Goal: Task Accomplishment & Management: Use online tool/utility

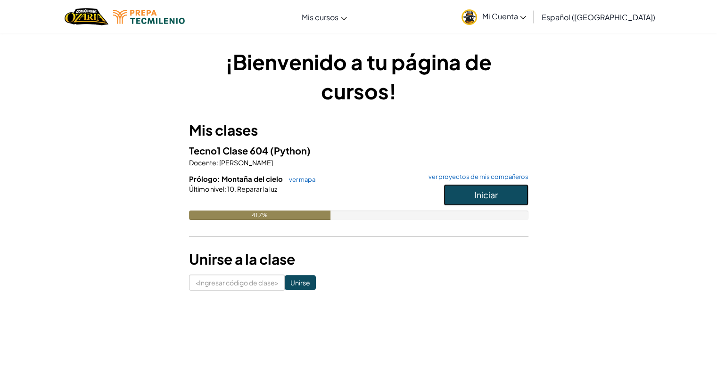
click at [476, 190] on font "Iniciar" at bounding box center [486, 194] width 24 height 11
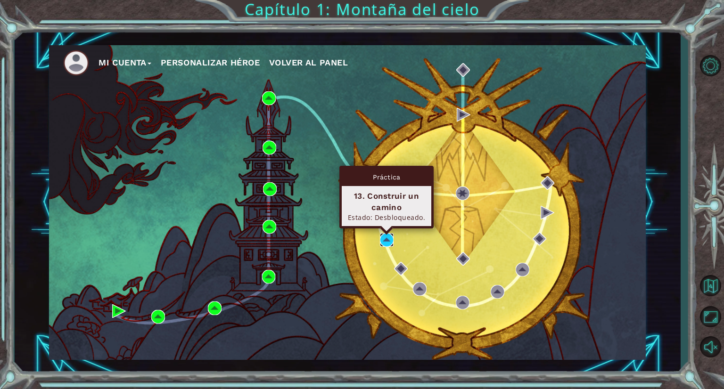
click at [387, 243] on img at bounding box center [387, 240] width 14 height 14
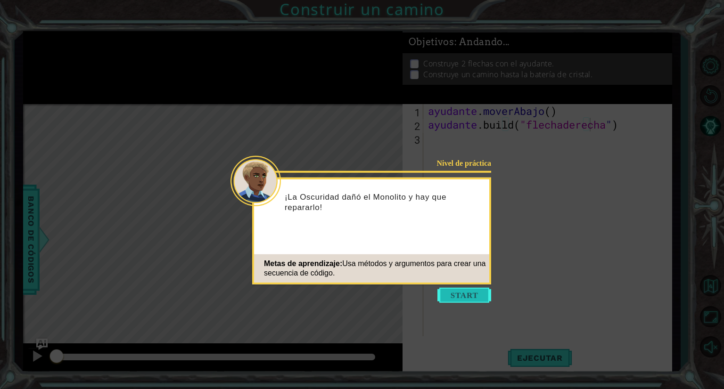
click at [450, 296] on button "Comenzar" at bounding box center [464, 295] width 54 height 15
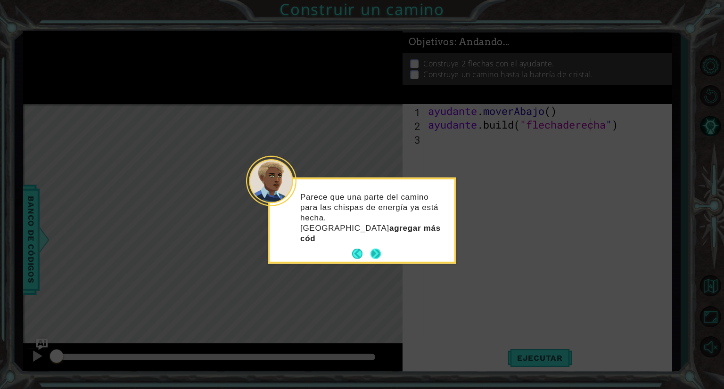
click at [376, 233] on div "Parece que una parte del camino para las chispas de energía ya está hecha. Debe…" at bounding box center [362, 221] width 185 height 82
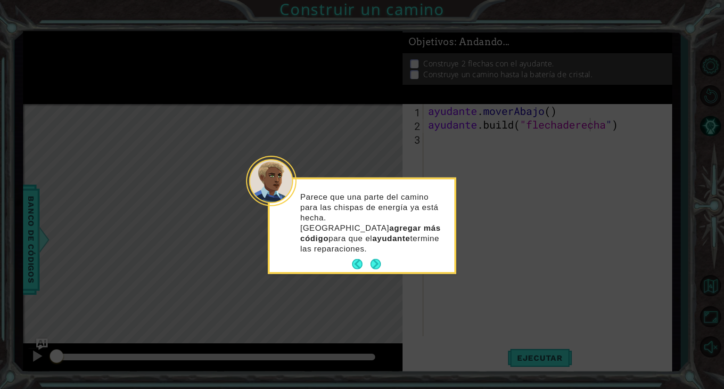
click at [377, 257] on footer at bounding box center [366, 264] width 29 height 14
click at [375, 259] on button "Próximo" at bounding box center [375, 264] width 11 height 11
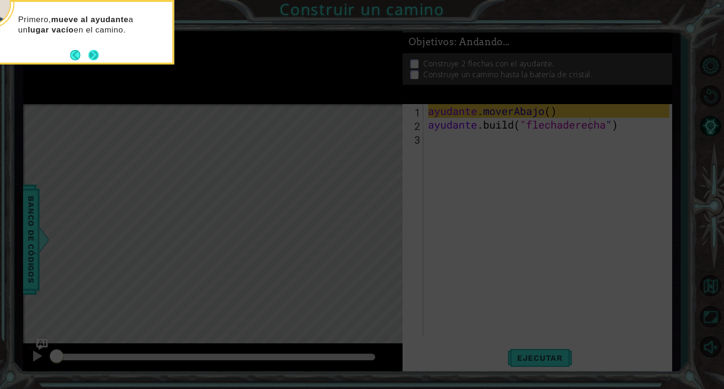
click at [92, 56] on button "Próximo" at bounding box center [93, 55] width 10 height 10
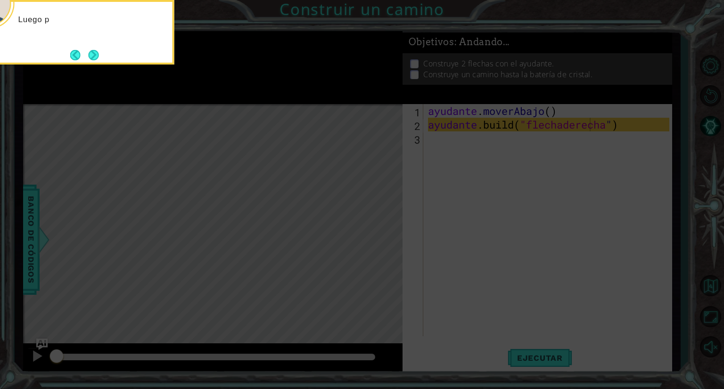
click at [92, 56] on button "Próximo" at bounding box center [94, 55] width 10 height 10
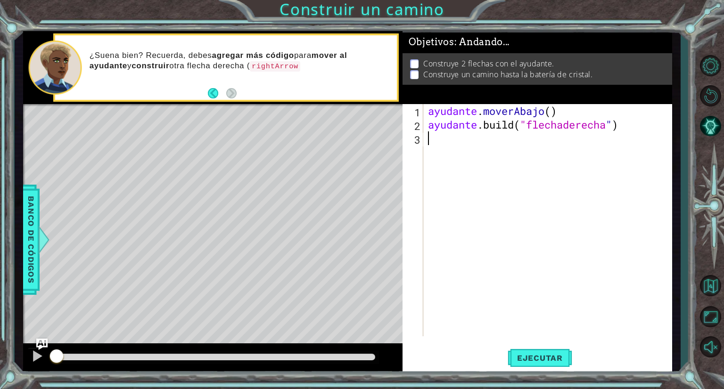
click at [439, 139] on div "ayudante . moverAbajo ( ) ayudante .build ( "flechaderecha " )" at bounding box center [550, 234] width 248 height 260
type textarea "ayudante.moveDown(1)"
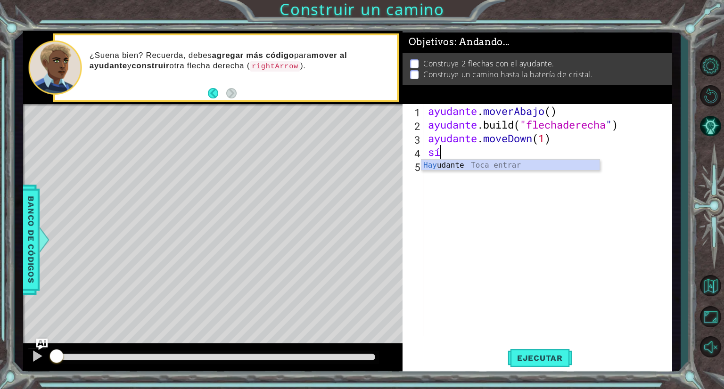
type textarea "a"
type textarea "ayudante.moveDown(1)"
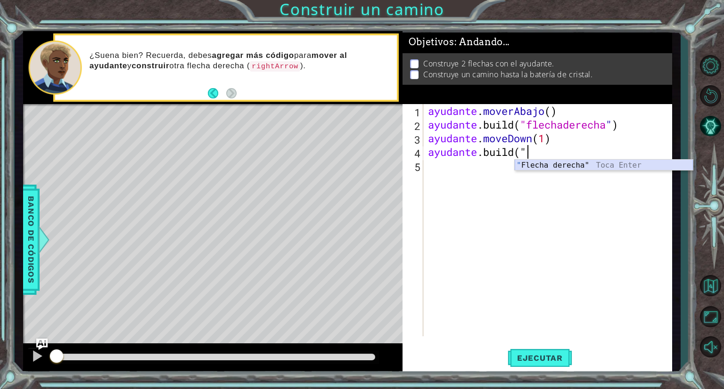
click at [554, 165] on div "" Flecha derecha" Toca Enter" at bounding box center [604, 177] width 178 height 34
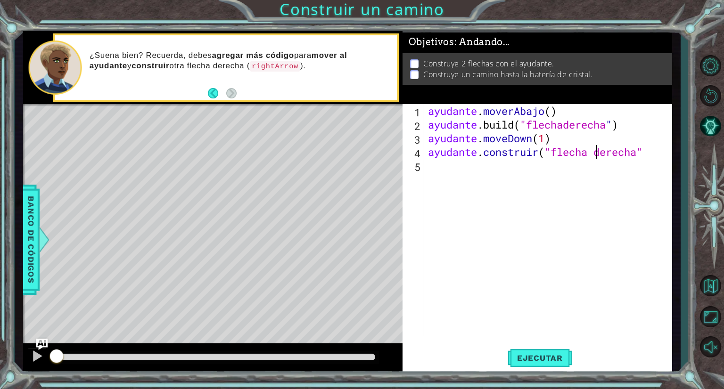
type textarea "[DOMAIN_NAME]("rightArrow")"
type textarea "ayudante.moveRight(1)"
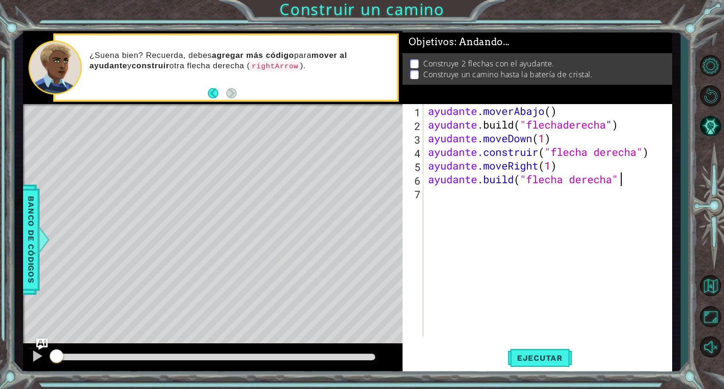
scroll to position [0, 8]
type textarea "[DOMAIN_NAME]("flecha derecha")"
type textarea "ayudante.moveRight(1)"
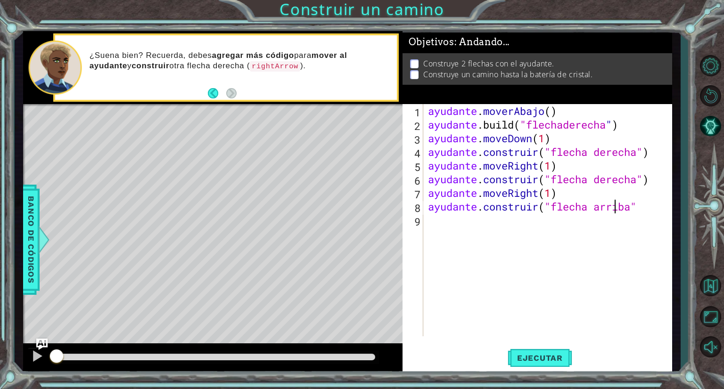
scroll to position [0, 8]
click at [568, 361] on span "Ejecutar" at bounding box center [540, 358] width 65 height 9
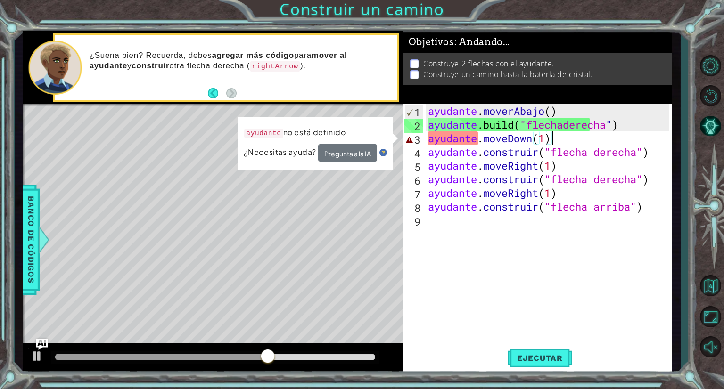
click at [581, 140] on div "ayudante . moverAbajo ( ) ayudante .build ( "flechaderecha " ) ayudante . moveD…" at bounding box center [550, 234] width 248 height 260
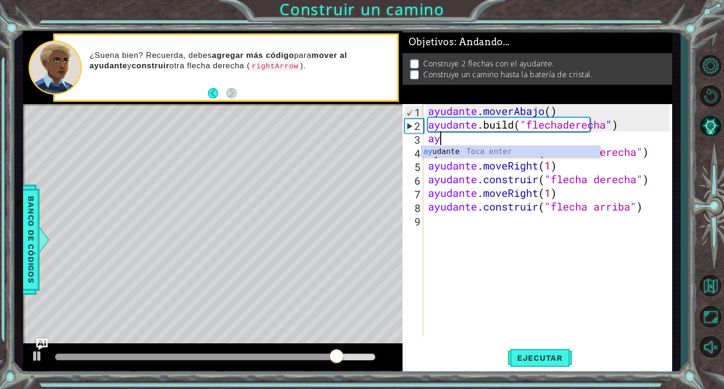
scroll to position [0, 0]
type textarea "a"
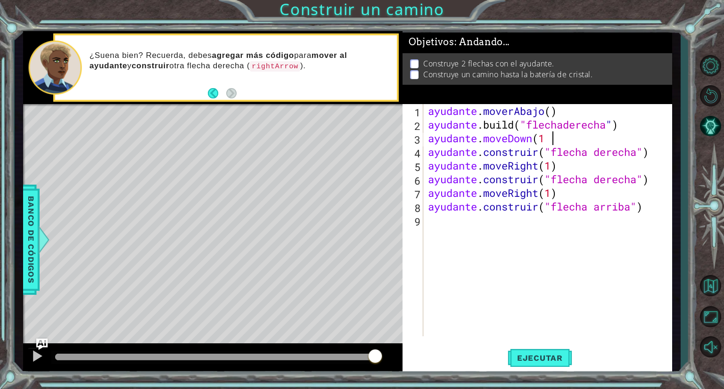
scroll to position [0, 5]
click at [538, 357] on font "Ejecutar" at bounding box center [540, 358] width 46 height 9
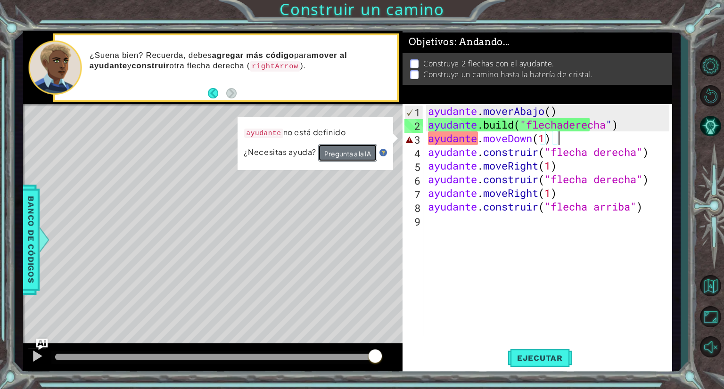
click at [349, 157] on button "Pregunta a la IA" at bounding box center [347, 152] width 59 height 17
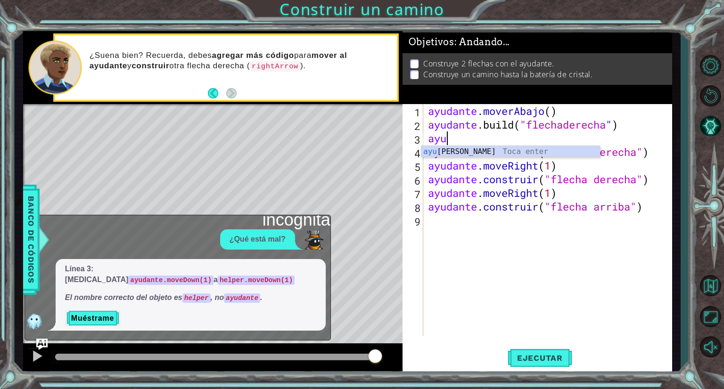
scroll to position [0, 0]
type textarea "a"
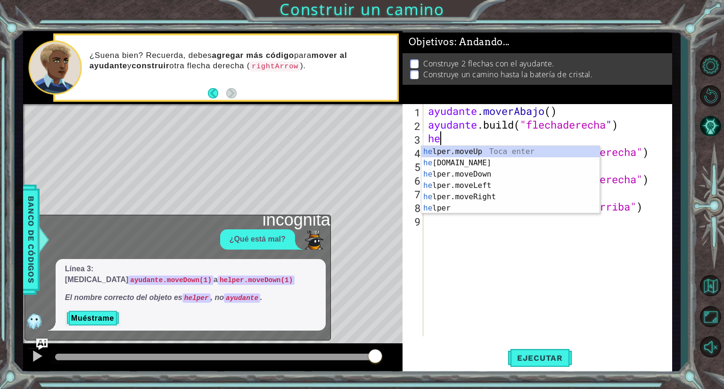
type textarea "h"
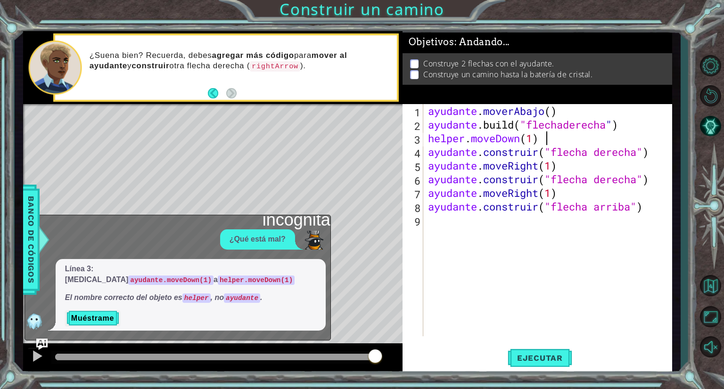
scroll to position [0, 5]
click at [524, 354] on font "Ejecutar" at bounding box center [540, 358] width 46 height 9
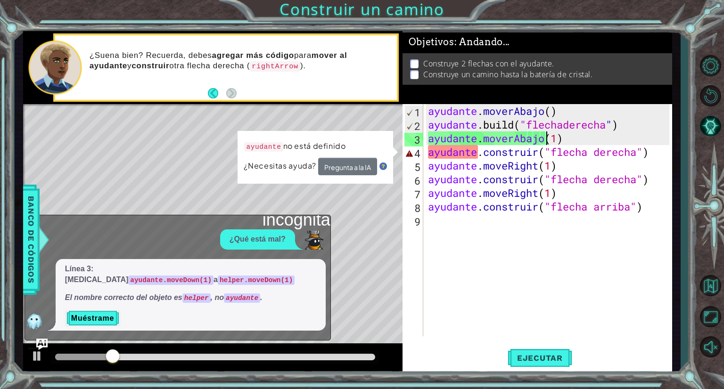
click at [663, 156] on div "ayudante . moverAbajo ( ) ayudante .build ( "flechaderecha " ) ayudante . mover…" at bounding box center [550, 234] width 248 height 260
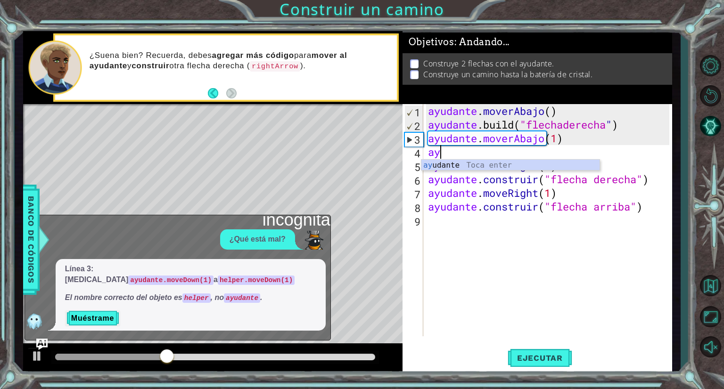
scroll to position [0, 0]
type textarea "a"
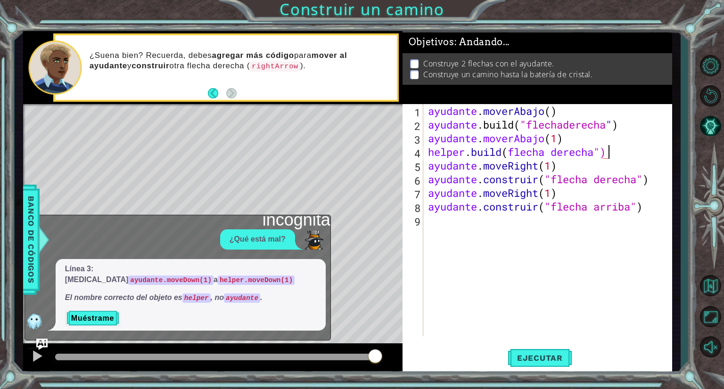
scroll to position [0, 8]
click at [570, 153] on div "ayudante . moverAbajo ( ) ayudante .build ( "flechaderecha " ) ayudante . mover…" at bounding box center [550, 234] width 248 height 260
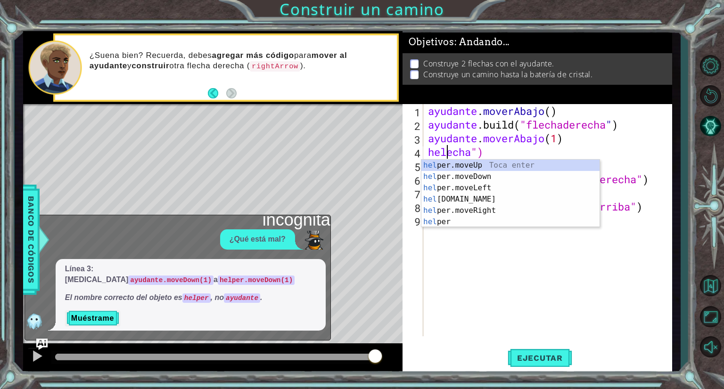
scroll to position [0, 1]
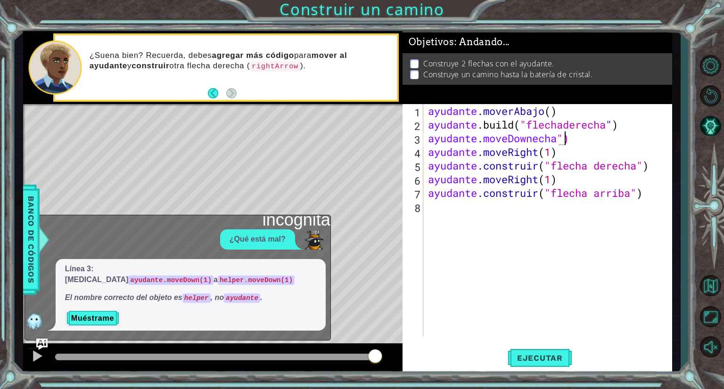
click at [621, 132] on div "ayudante . moverAbajo ( ) ayudante .build ( "flechaderecha " ) ayudante . moveD…" at bounding box center [550, 234] width 248 height 260
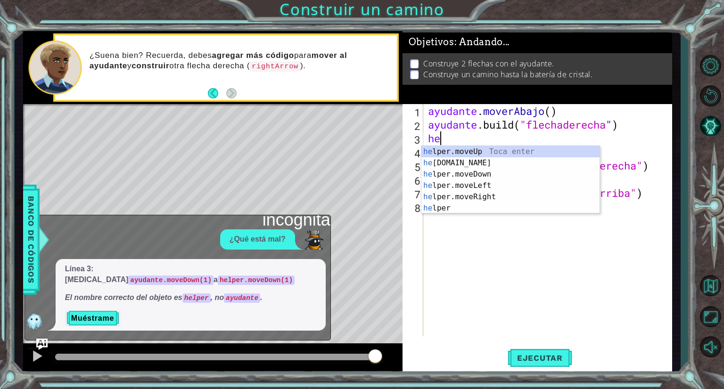
scroll to position [0, 0]
type textarea "h"
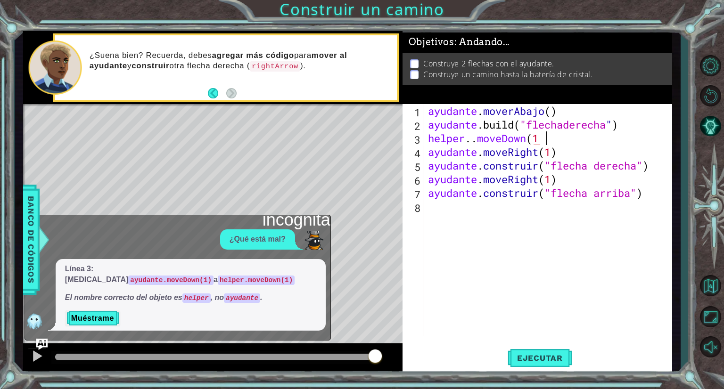
scroll to position [0, 5]
type textarea "helper.. moveDown(1)"
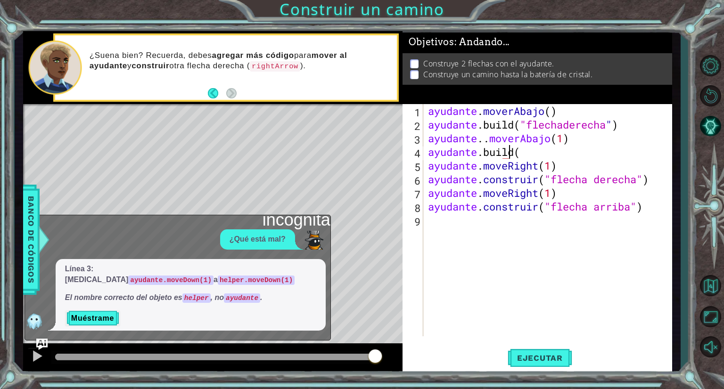
scroll to position [0, 3]
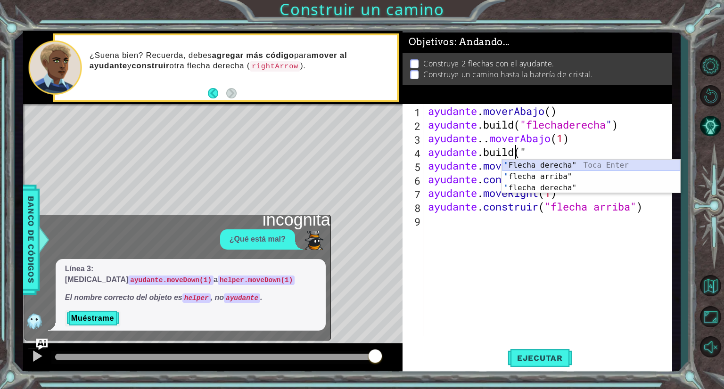
click at [603, 162] on div "" Flecha derecha" Toca Enter " flecha arriba" Toca Enter " flecha derecha" Toca…" at bounding box center [591, 188] width 178 height 57
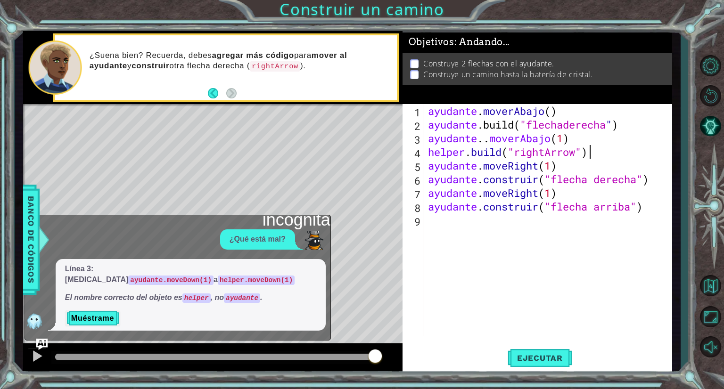
scroll to position [0, 7]
click at [501, 135] on div "ayudante . moverAbajo ( ) ayudante .build ( "flechaderecha " ) ayudante .. move…" at bounding box center [550, 234] width 248 height 260
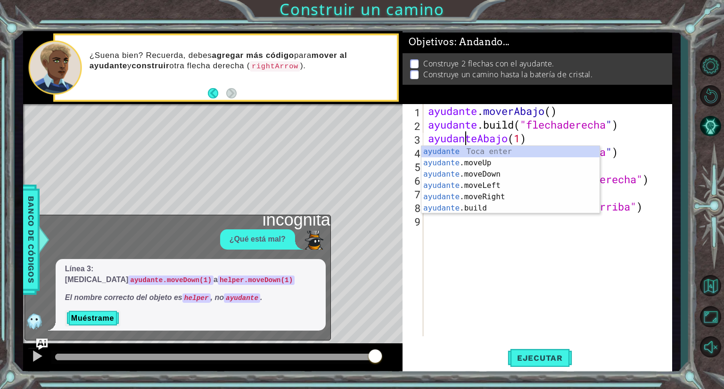
scroll to position [0, 2]
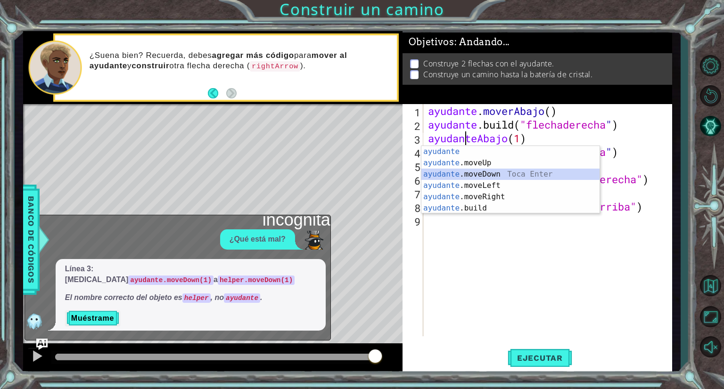
click at [508, 174] on div "ayudante [PERSON_NAME] enter ayudante .moveUp Toca Enter ayudante .moveDown Toc…" at bounding box center [510, 191] width 178 height 91
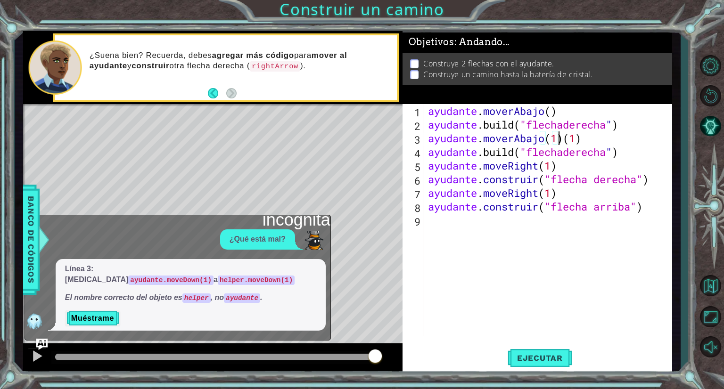
click at [639, 138] on div "ayudante . moverAbajo ( ) ayudante .build ( "flechaderecha " ) ayudante . mover…" at bounding box center [550, 234] width 248 height 260
click at [600, 168] on div "ayudante . moverAbajo ( ) ayudante .build ( "flechaderecha " ) ayudante . mover…" at bounding box center [550, 234] width 248 height 260
click at [656, 209] on div "ayudante . moverAbajo ( ) ayudante .build ( "flechaderecha " ) ayudante . mover…" at bounding box center [550, 234] width 248 height 260
drag, startPoint x: 656, startPoint y: 209, endPoint x: 669, endPoint y: 208, distance: 13.2
click at [669, 208] on div "[DOMAIN_NAME]("flecha arriba") 1 2 3 4 5 6 7 8 9 ayudante . moverAbajo ( ) ayud…" at bounding box center [538, 239] width 270 height 270
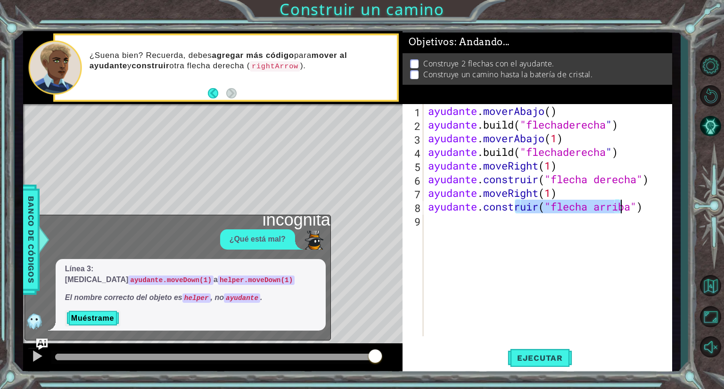
click at [669, 208] on div "[DOMAIN_NAME]("flecha arriba") 1 2 3 4 5 6 7 8 9 ayudante . moverAbajo ( ) ayud…" at bounding box center [538, 239] width 270 height 270
drag, startPoint x: 669, startPoint y: 208, endPoint x: 661, endPoint y: 206, distance: 8.9
click at [661, 206] on div "[DOMAIN_NAME]("flecha arriba") 1 2 3 4 5 6 7 8 9 ayudante . moverAbajo ( ) ayud…" at bounding box center [538, 239] width 270 height 270
click at [661, 206] on div "ayudante . moverAbajo ( ) ayudante .build ( "flechaderecha " ) ayudante . mover…" at bounding box center [550, 234] width 248 height 260
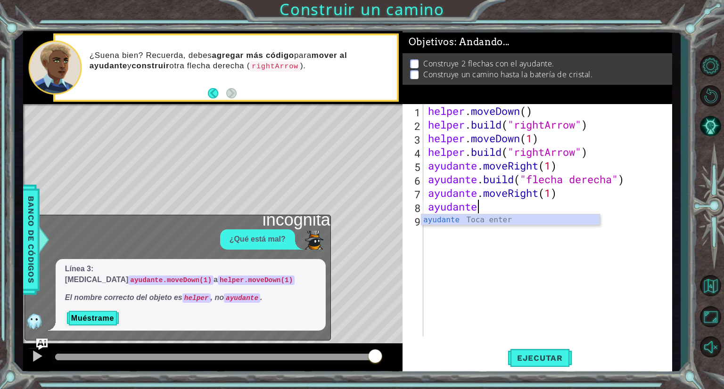
scroll to position [0, 0]
type textarea "a"
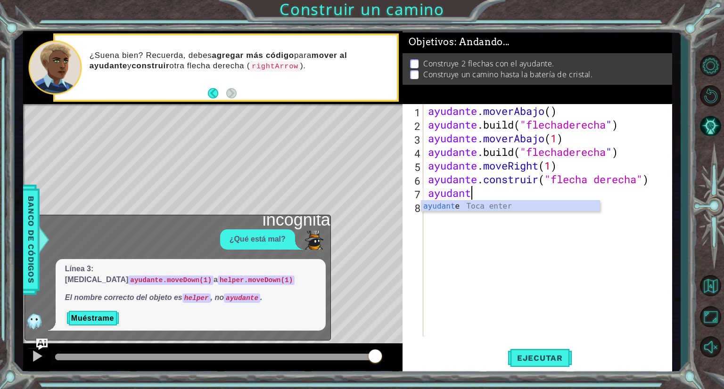
type textarea "a"
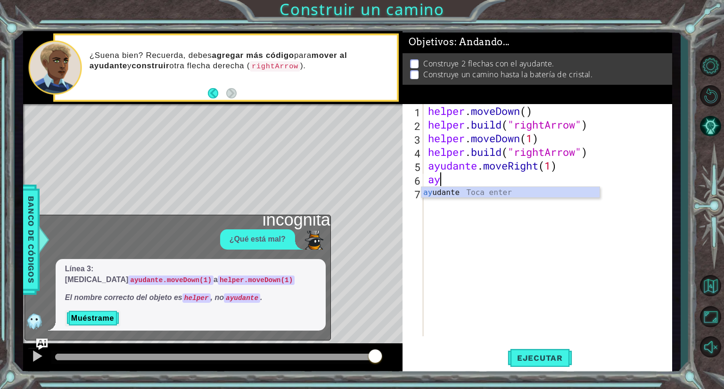
type textarea "a"
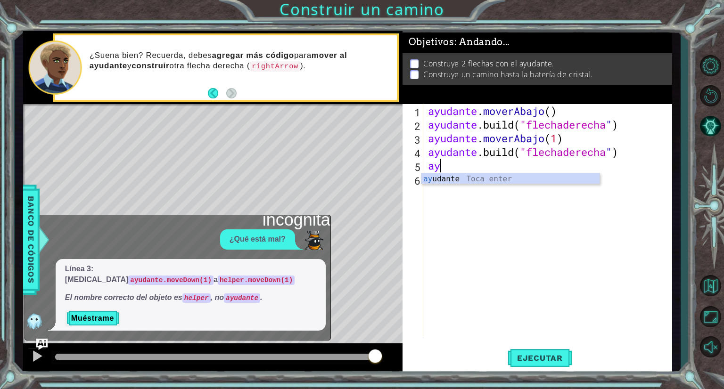
type textarea "a"
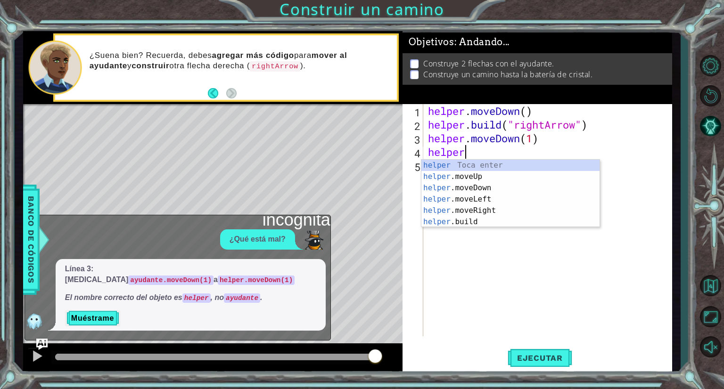
type textarea "h"
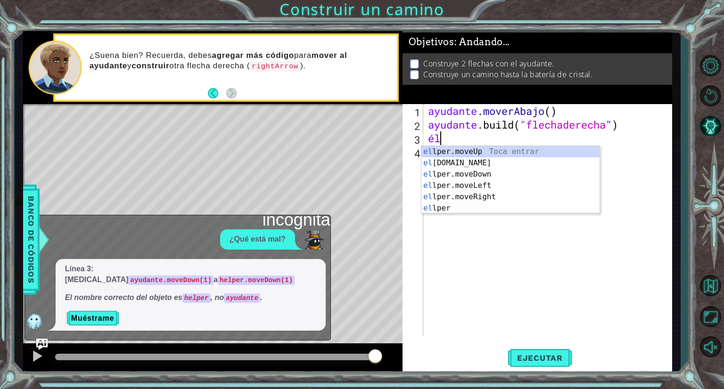
type textarea "h"
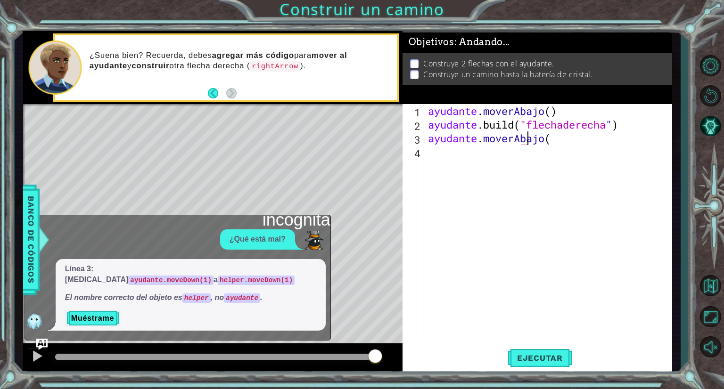
scroll to position [0, 4]
type textarea "helper.moveDown(1)"
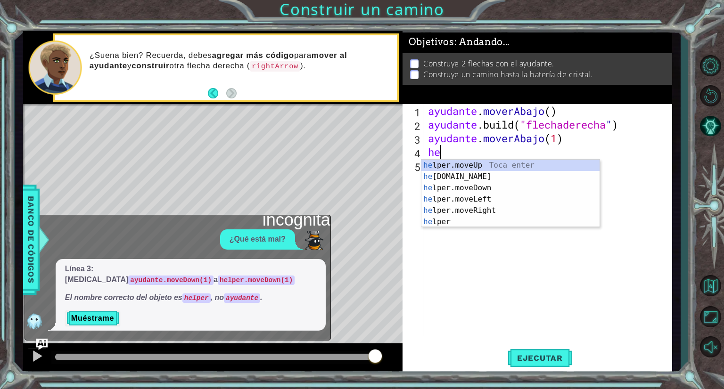
scroll to position [0, 0]
type textarea "h"
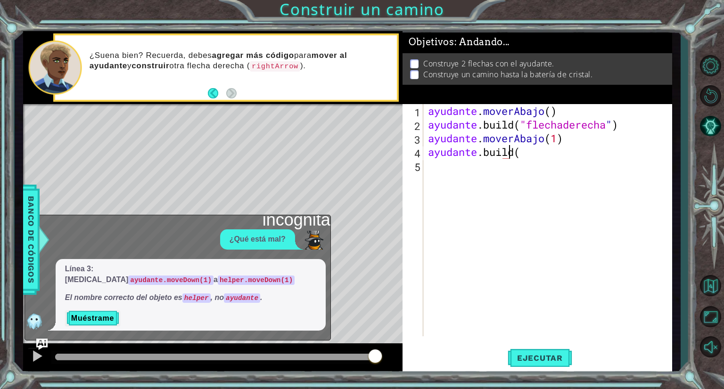
scroll to position [0, 3]
click at [652, 161] on div "" Flecha derecha" Toca Enter" at bounding box center [591, 177] width 178 height 34
type textarea "[DOMAIN_NAME]("rightArrow")"
type textarea "ayudante.moveRight(1)"
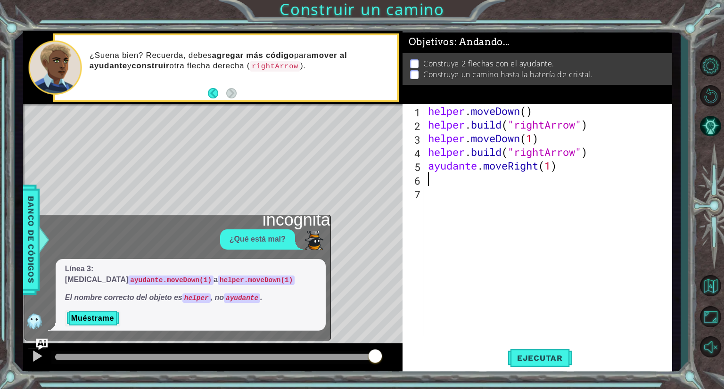
scroll to position [0, 0]
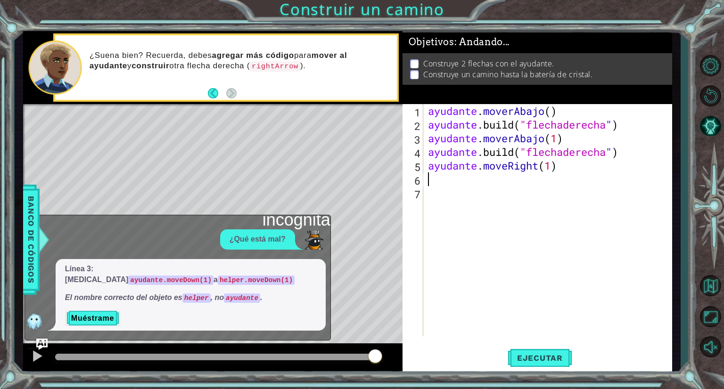
type textarea "a"
type textarea "[DOMAIN_NAME]("flecha derecha")"
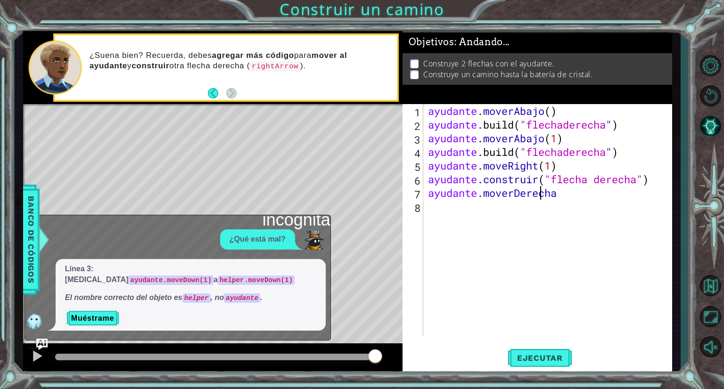
scroll to position [0, 5]
type textarea "ayudante.moveRight(1)"
click at [660, 145] on div "ayudante . moverAbajo ( ) ayudante .build ( "flechaderecha " ) ayudante . mover…" at bounding box center [550, 234] width 248 height 260
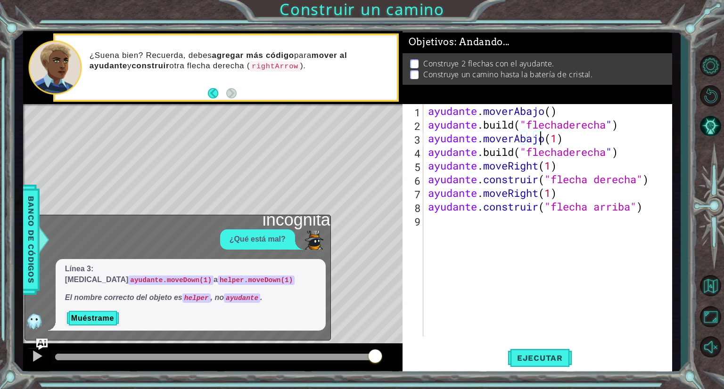
click at [660, 149] on div "ayudante . moverAbajo ( ) ayudante .build ( "flechaderecha " ) ayudante . mover…" at bounding box center [550, 234] width 248 height 260
click at [596, 163] on div "" Flecha derecha" Toca Enter" at bounding box center [591, 177] width 178 height 34
click at [543, 355] on font "Ejecutar" at bounding box center [540, 358] width 46 height 9
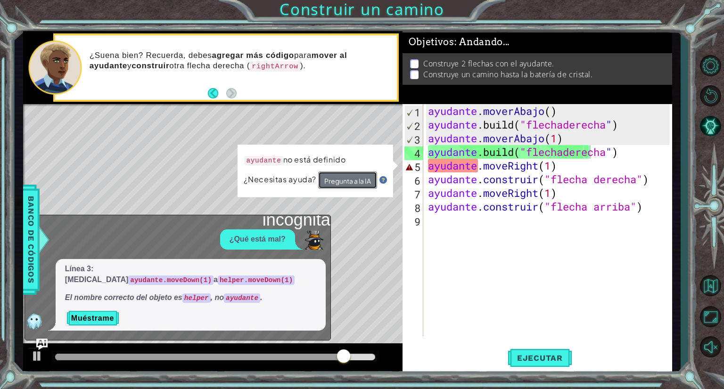
click at [364, 178] on font "Pregunta a la IA" at bounding box center [347, 181] width 47 height 8
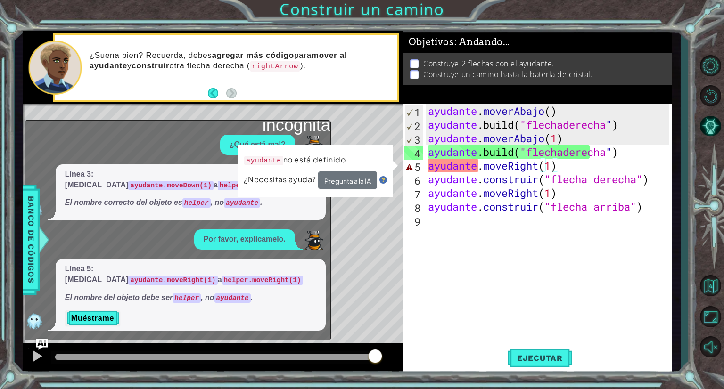
click at [602, 170] on div "ayudante . moverAbajo ( ) ayudante .build ( "flechaderecha " ) ayudante . mover…" at bounding box center [550, 234] width 248 height 260
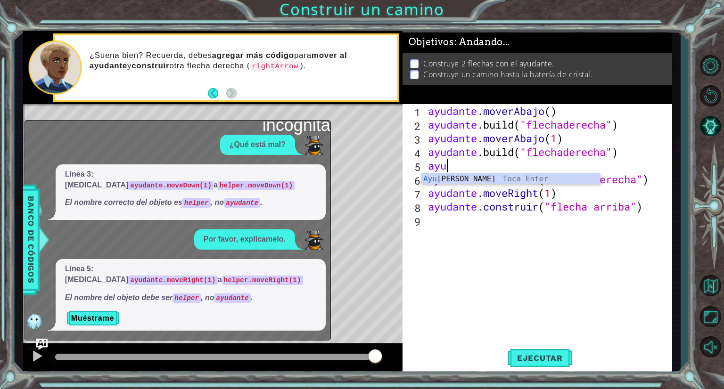
scroll to position [0, 0]
type textarea "a"
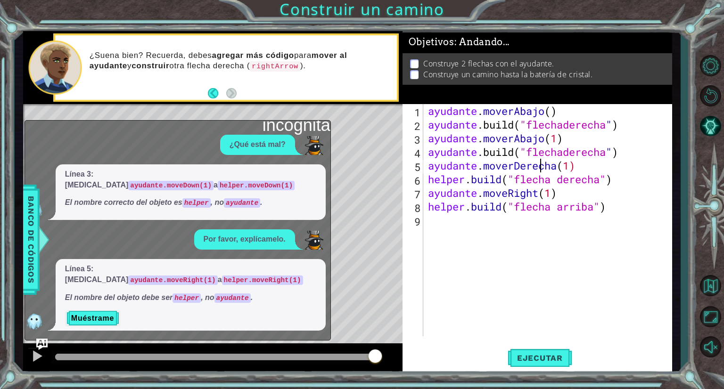
scroll to position [0, 5]
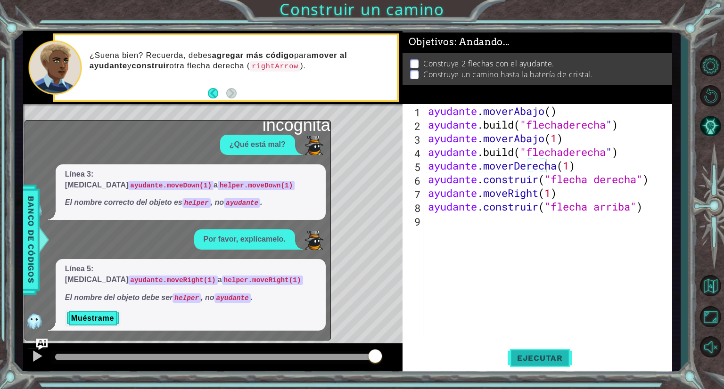
click at [547, 366] on button "Ejecutar" at bounding box center [540, 358] width 65 height 27
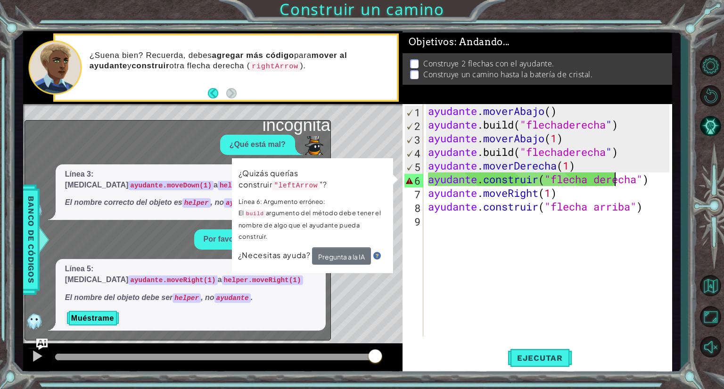
click at [666, 179] on div "ayudante . moverAbajo ( ) ayudante .build ( "flechaderecha " ) ayudante . mover…" at bounding box center [550, 234] width 248 height 260
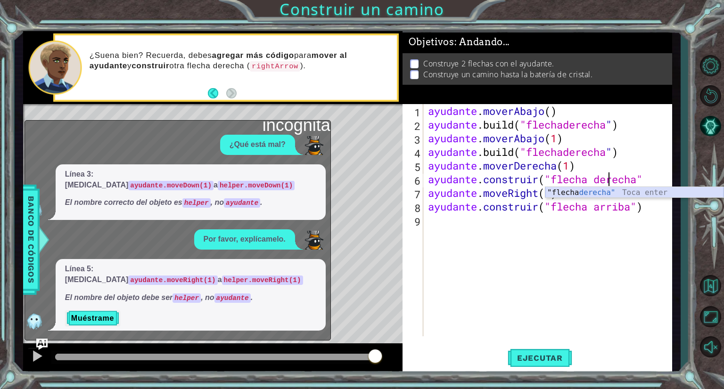
click at [602, 189] on div ""flecha derecha" Toca enter" at bounding box center [634, 204] width 178 height 34
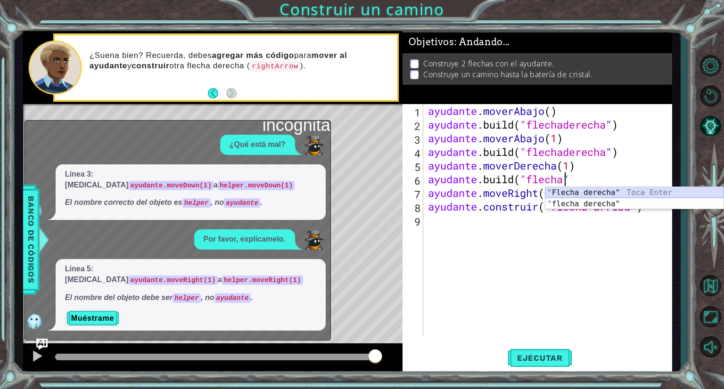
click at [628, 191] on div "" Flecha derecha" Toca Enter " flecha derecha" Toca Enter" at bounding box center [634, 209] width 178 height 45
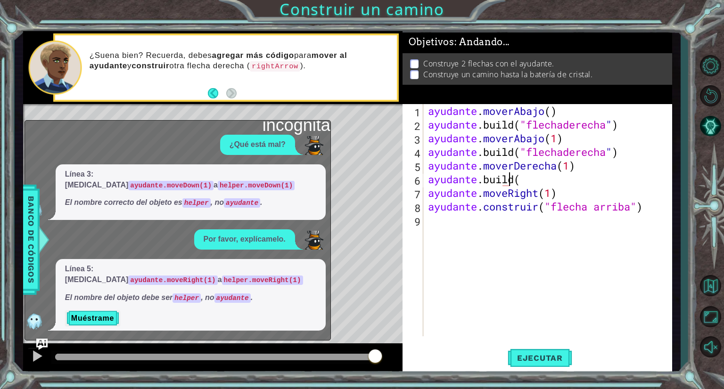
scroll to position [0, 3]
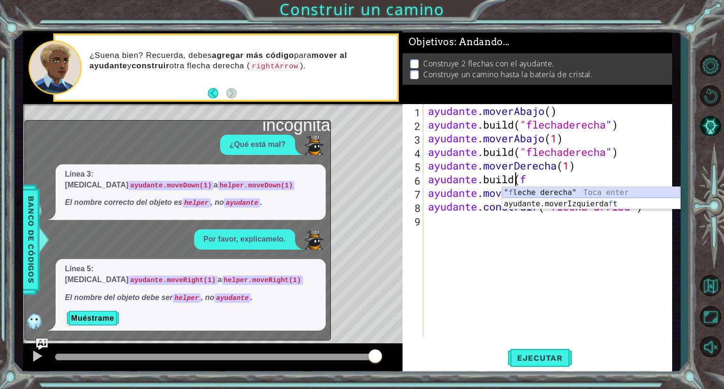
click at [597, 194] on div "" f leche derecha" Toca enter ayudante.moverIzquierda f t Toca Enter" at bounding box center [591, 209] width 178 height 45
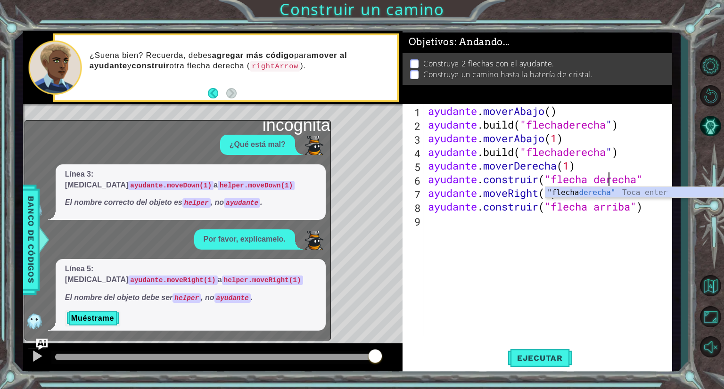
scroll to position [0, 8]
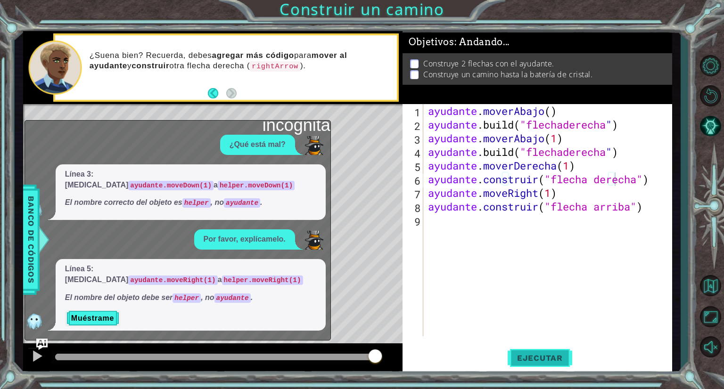
click at [550, 351] on button "Ejecutar" at bounding box center [540, 358] width 65 height 27
click at [542, 368] on button "Ejecutar" at bounding box center [540, 358] width 65 height 27
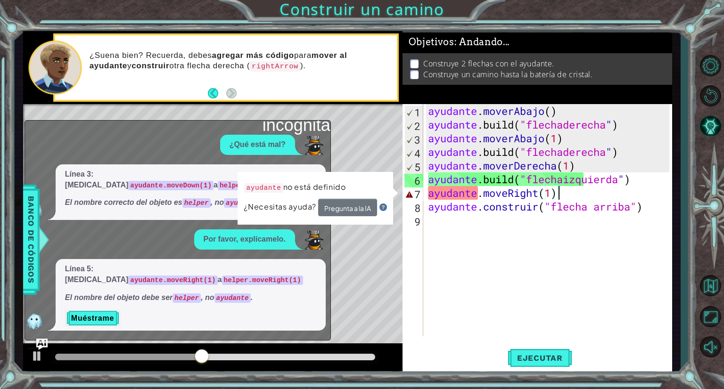
click at [592, 195] on div "ayudante . moverAbajo ( ) ayudante .build ( "flechaderecha " ) ayudante . mover…" at bounding box center [550, 234] width 248 height 260
click at [346, 210] on font "Pregunta a la IA" at bounding box center [347, 208] width 47 height 8
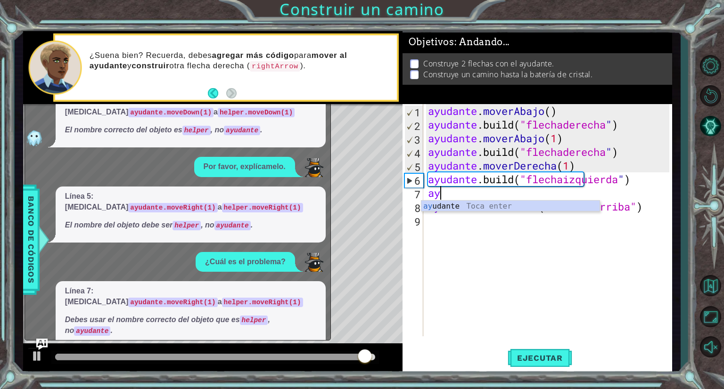
scroll to position [0, 0]
type textarea "a"
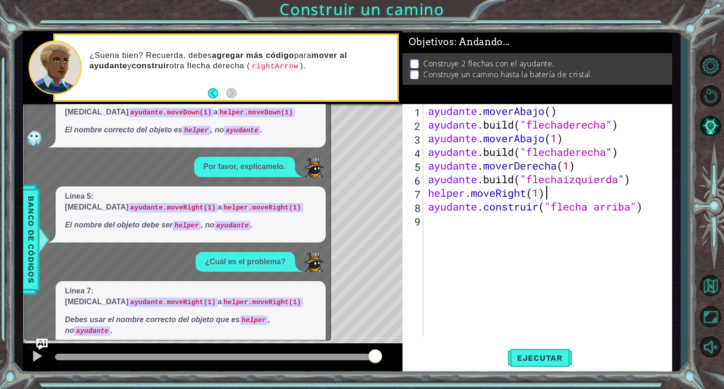
scroll to position [0, 5]
click at [530, 349] on button "Ejecutar" at bounding box center [540, 358] width 65 height 27
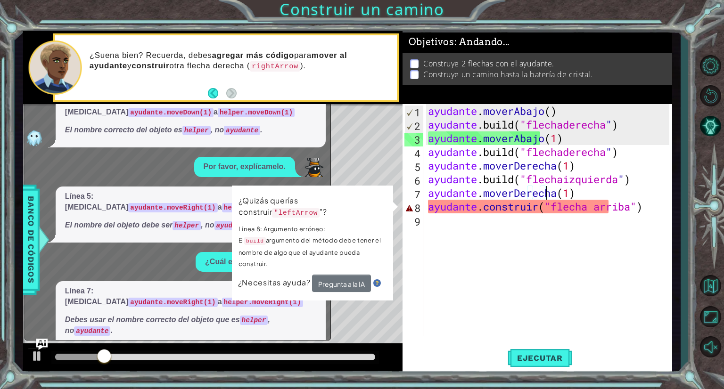
click at [661, 204] on div "ayudante . moverAbajo ( ) ayudante .build ( "flechaderecha " ) ayudante . mover…" at bounding box center [550, 234] width 248 height 260
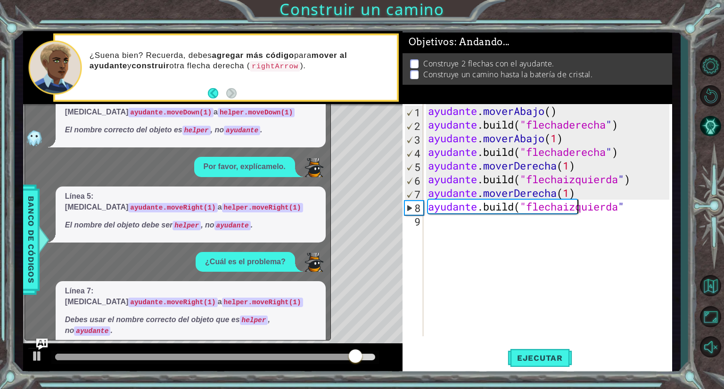
scroll to position [0, 6]
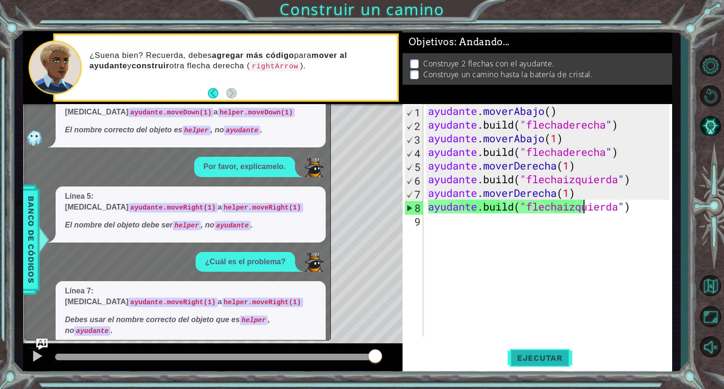
type textarea "[DOMAIN_NAME]("leftArrow")"
click at [547, 359] on font "Ejecutar" at bounding box center [540, 358] width 46 height 9
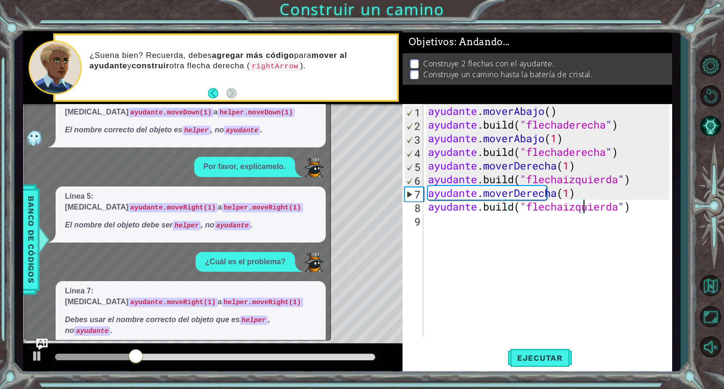
click at [37, 345] on img at bounding box center [34, 354] width 19 height 19
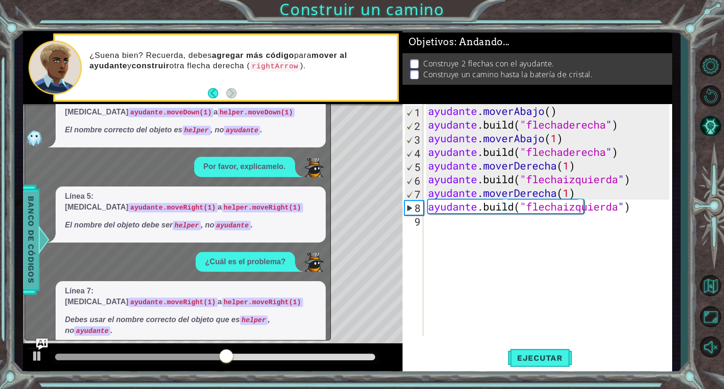
click at [31, 266] on font "Banco de códigos" at bounding box center [30, 239] width 9 height 87
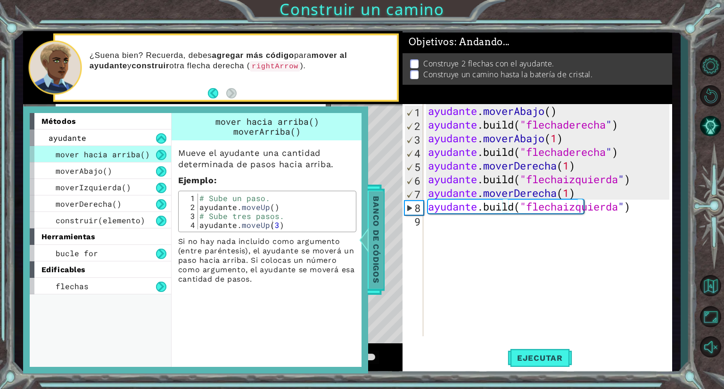
click at [376, 201] on font "Banco de códigos" at bounding box center [375, 239] width 9 height 87
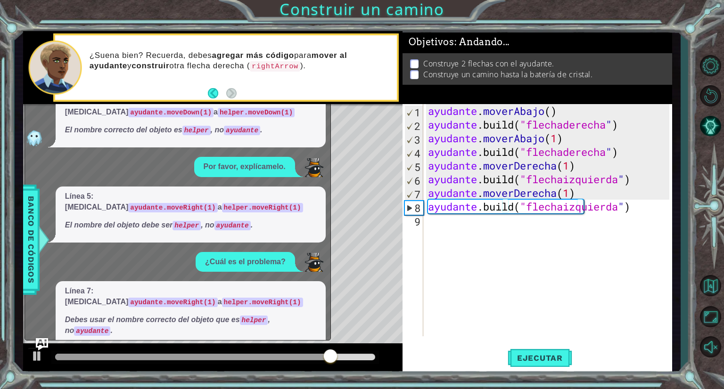
click at [45, 346] on img "Pregúntale a la IA" at bounding box center [42, 344] width 12 height 12
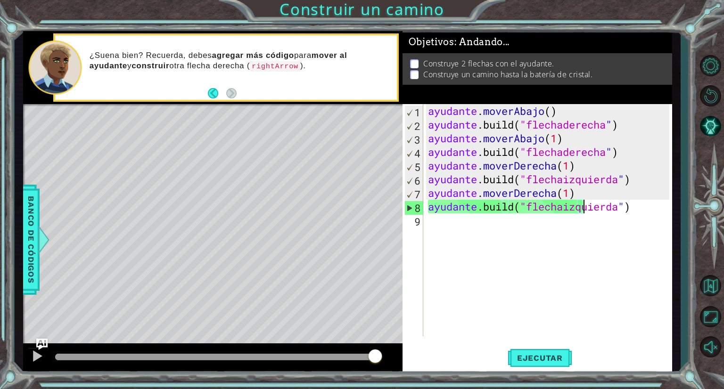
click at [661, 212] on div "ayudante . moverAbajo ( ) ayudante .build ( "flechaderecha " ) ayudante . mover…" at bounding box center [550, 234] width 248 height 260
click at [712, 100] on button "Reiniciar nivel" at bounding box center [710, 95] width 27 height 27
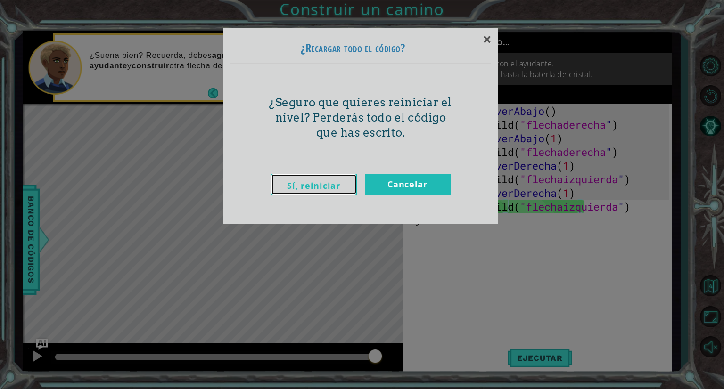
click at [336, 182] on font "Sí, reiniciar" at bounding box center [313, 185] width 53 height 11
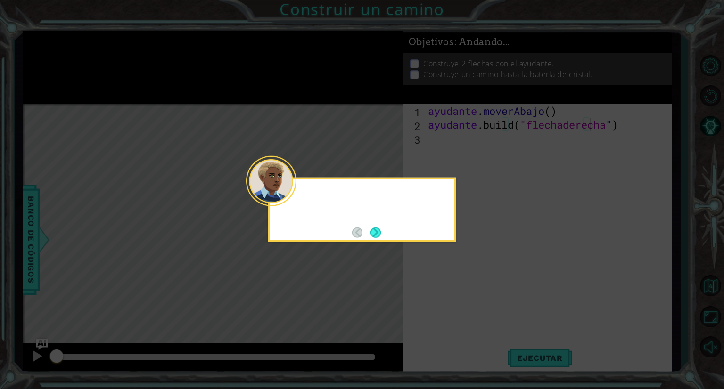
type textarea "[DOMAIN_NAME]("rightArrow")"
click at [375, 234] on button "Próximo" at bounding box center [375, 232] width 10 height 10
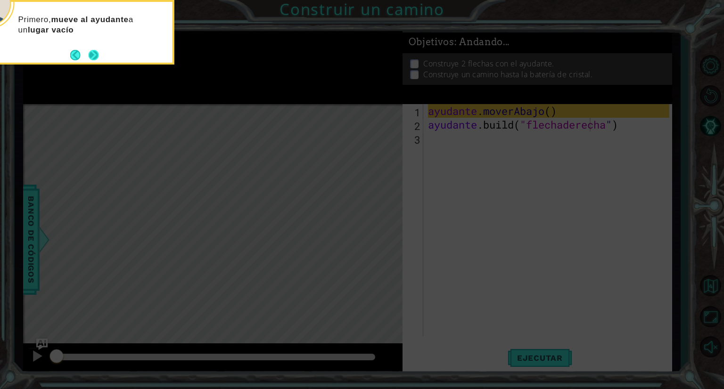
click at [89, 57] on button "Próximo" at bounding box center [94, 55] width 10 height 10
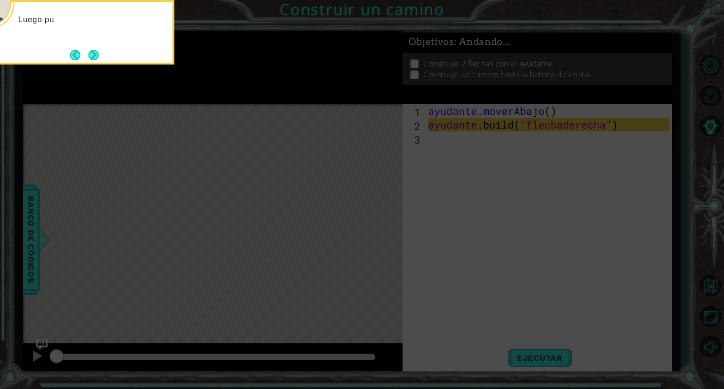
click at [88, 57] on button "Próximo" at bounding box center [93, 55] width 10 height 10
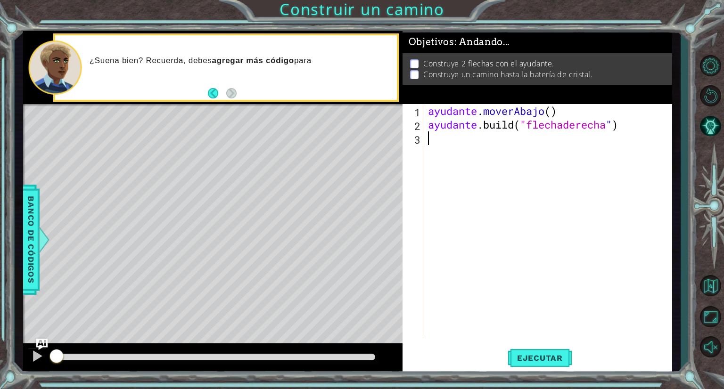
click at [431, 140] on div "ayudante . moverAbajo ( ) ayudante .build ( "flechaderecha " )" at bounding box center [550, 234] width 248 height 260
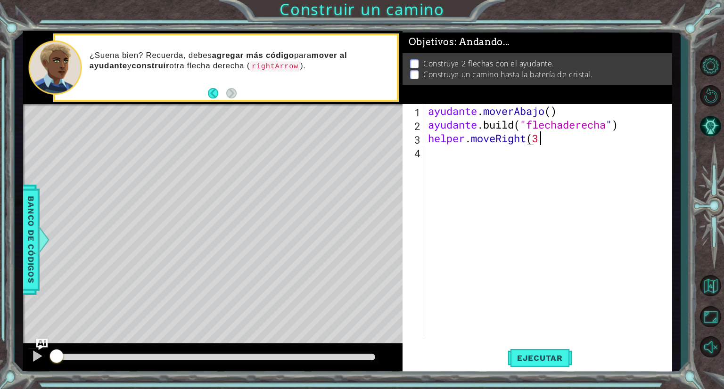
scroll to position [0, 4]
type textarea "helper.moveRight(3)"
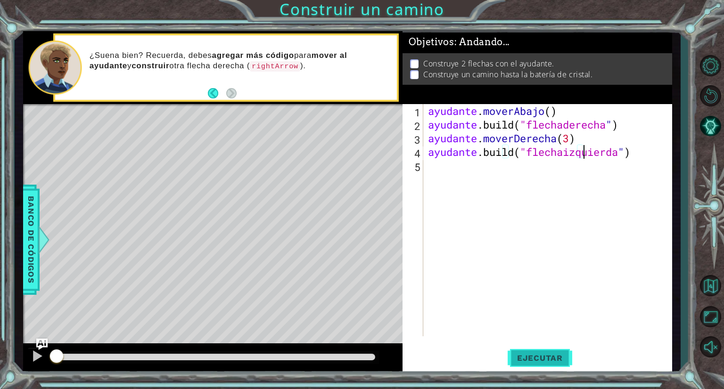
type textarea "[DOMAIN_NAME]("leftArrow")"
click at [534, 353] on button "Ejecutar" at bounding box center [540, 358] width 65 height 27
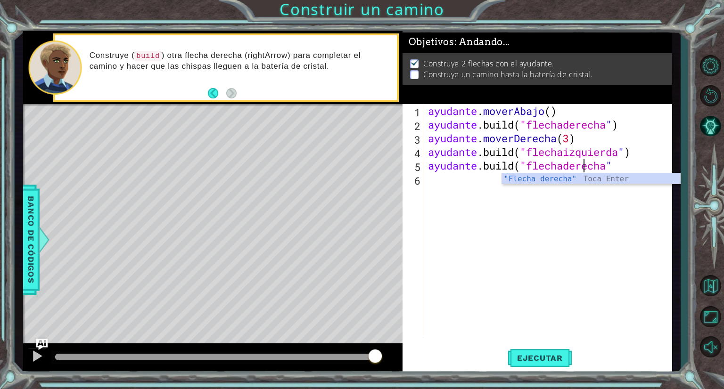
type textarea "[DOMAIN_NAME]("rightArrow")"
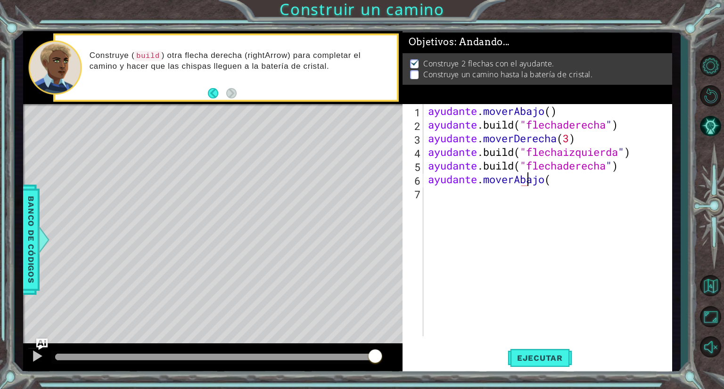
scroll to position [0, 4]
type textarea "helper.moveDown()"
click at [539, 354] on font "Ejecutar" at bounding box center [540, 358] width 46 height 9
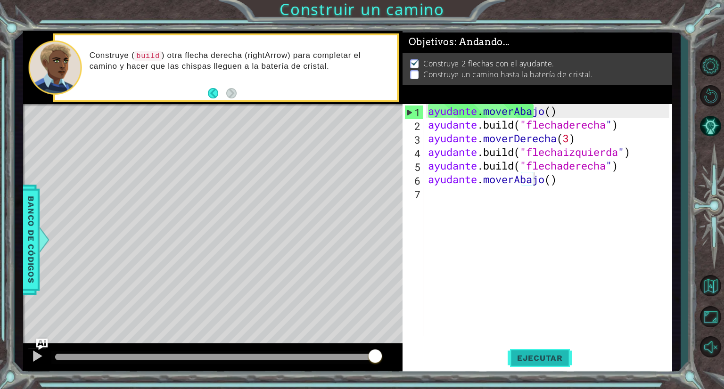
click at [551, 363] on button "Ejecutar" at bounding box center [540, 358] width 65 height 27
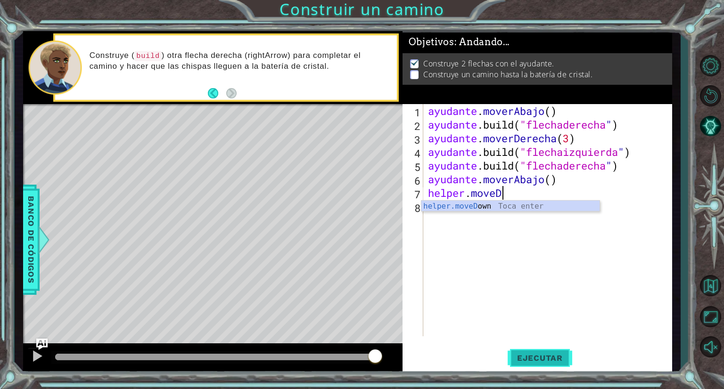
scroll to position [0, 2]
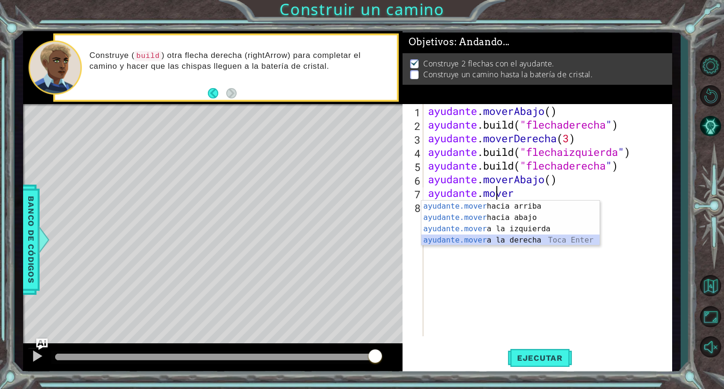
click at [559, 244] on div "ayudante.mover hacia arriba [PERSON_NAME] enter ayudante.mover hacia abajo [PER…" at bounding box center [510, 235] width 178 height 68
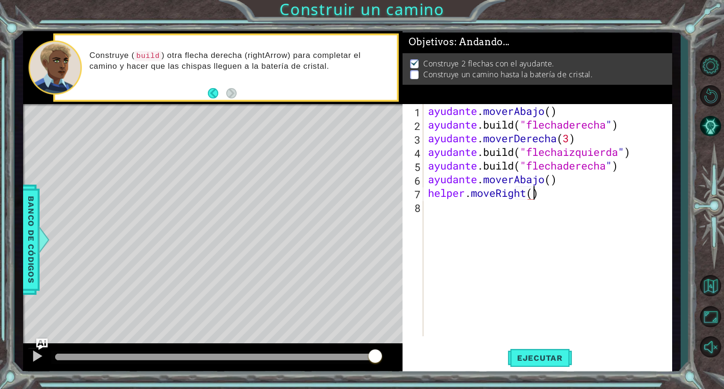
scroll to position [0, 4]
type textarea "helper.moveRight(2)"
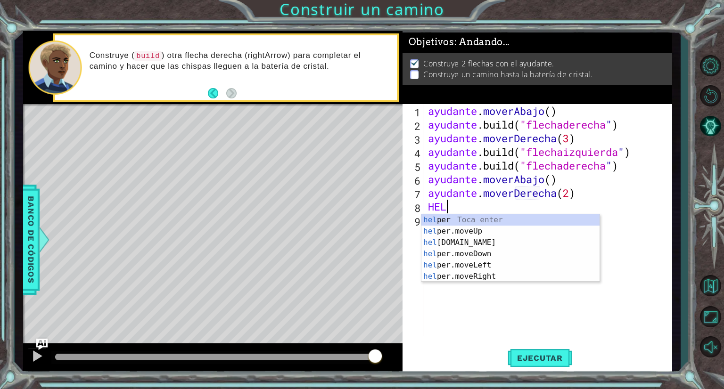
scroll to position [0, 0]
type textarea "H"
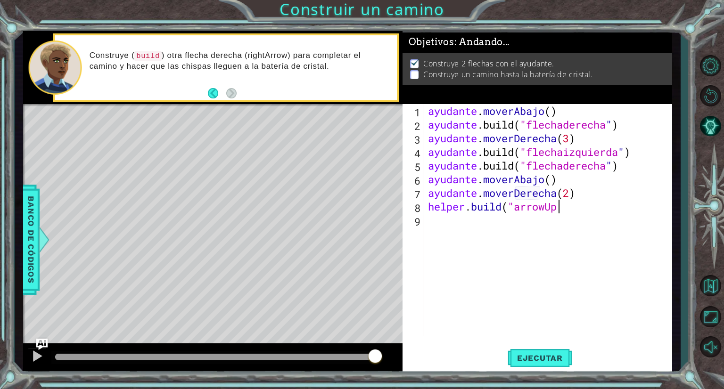
scroll to position [0, 5]
type textarea "[DOMAIN_NAME]("arrowUp")"
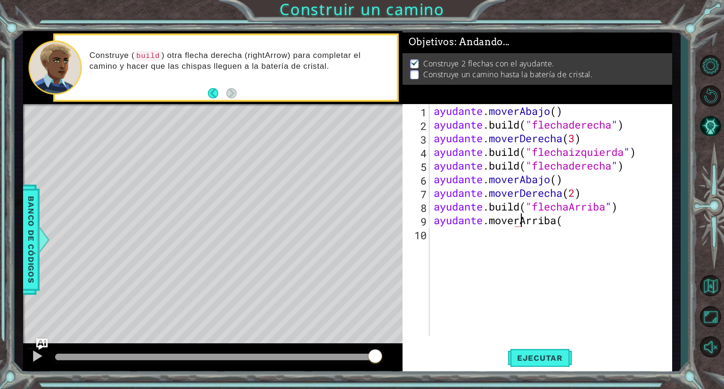
scroll to position [0, 4]
type textarea "helper.moveUp("2")"
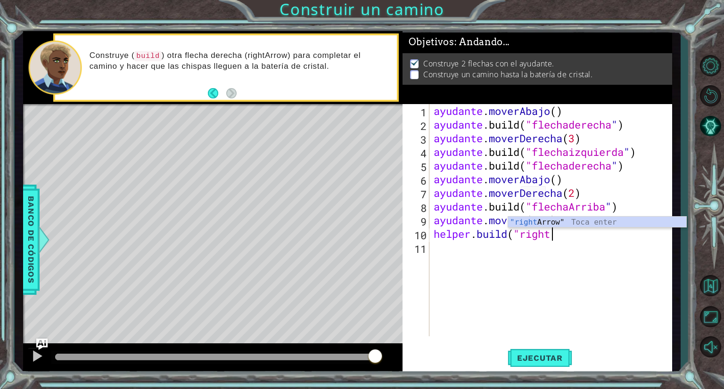
scroll to position [0, 5]
click at [562, 224] on div "" Flecha derecha" Toca Enter" at bounding box center [597, 234] width 178 height 34
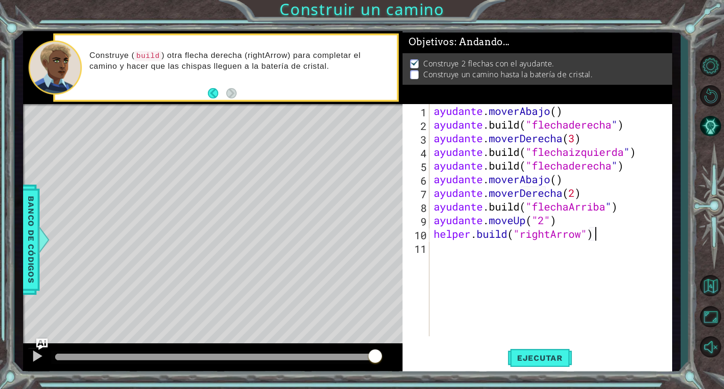
scroll to position [0, 7]
click at [556, 360] on font "Ejecutar" at bounding box center [540, 358] width 46 height 9
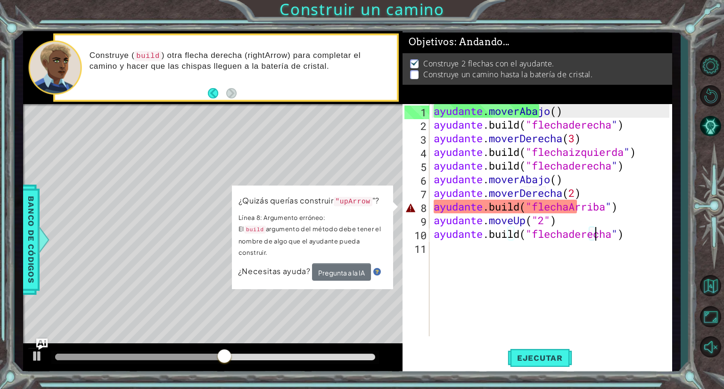
click at [661, 211] on div "ayudante . moverAbajo ( ) ayudante .build ( "flechaderecha " ) ayudante . mover…" at bounding box center [553, 234] width 242 height 260
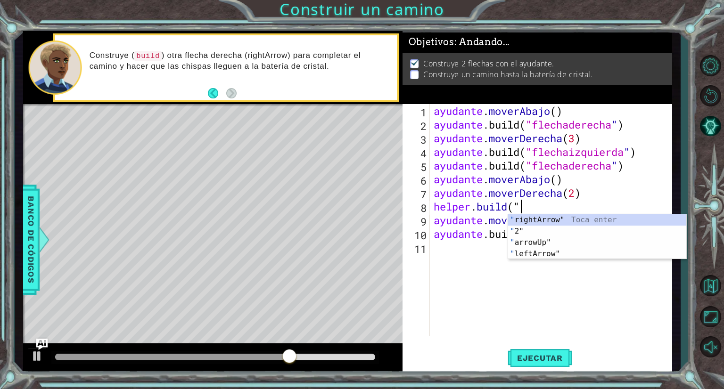
scroll to position [0, 3]
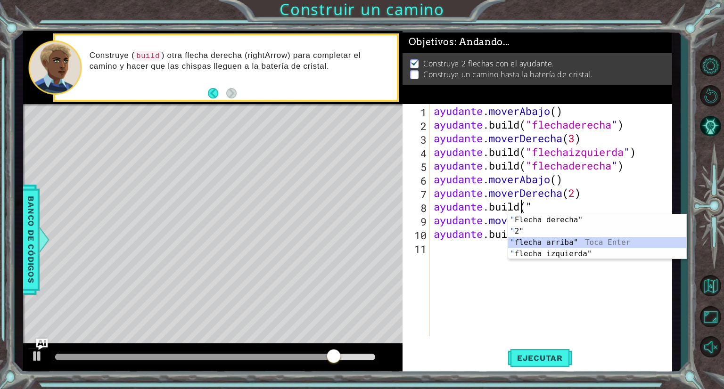
click at [583, 240] on div "" Flecha derecha" Toca Enter " 2" Toca Enter " flecha arriba" Toca Enter " flec…" at bounding box center [597, 248] width 178 height 68
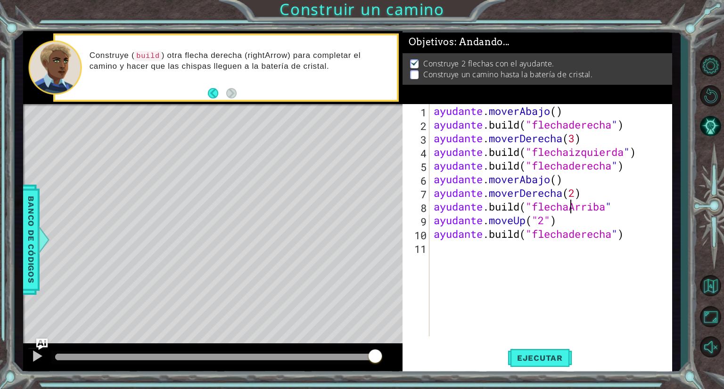
scroll to position [0, 6]
click at [545, 357] on font "Ejecutar" at bounding box center [540, 358] width 46 height 9
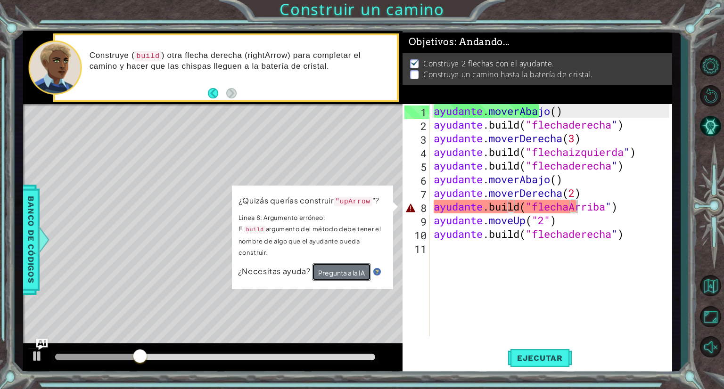
click at [322, 272] on font "Pregunta a la IA" at bounding box center [341, 273] width 47 height 8
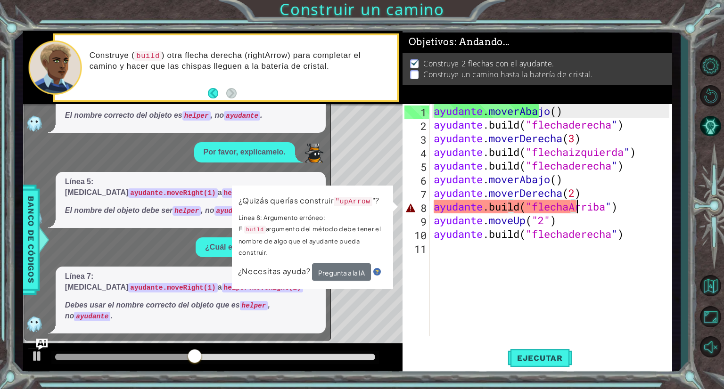
scroll to position [101, 0]
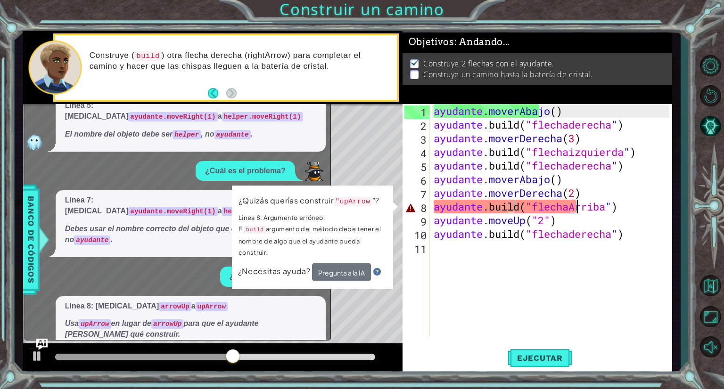
click at [657, 206] on div "ayudante . moverAbajo ( ) ayudante .build ( "flechaderecha " ) ayudante . mover…" at bounding box center [553, 234] width 242 height 260
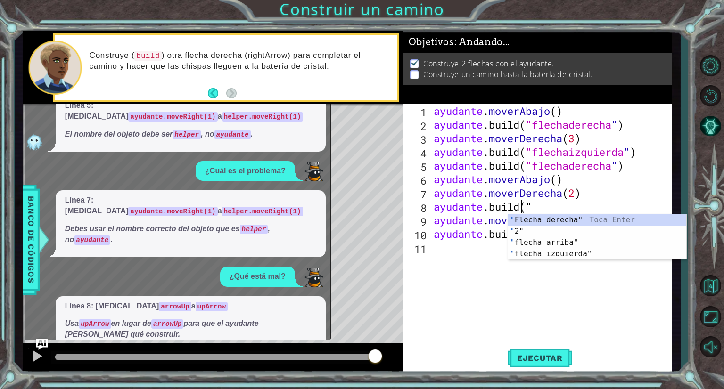
scroll to position [0, 4]
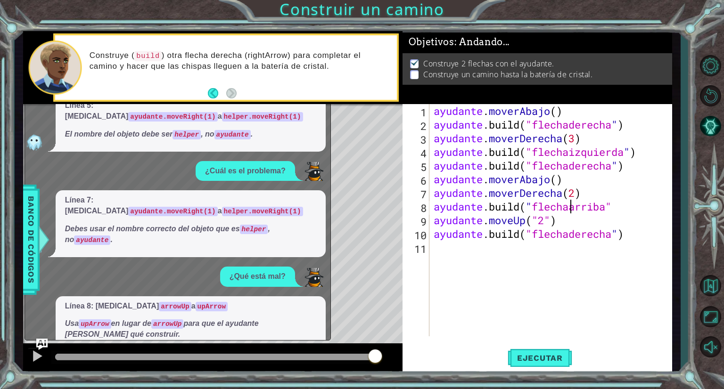
type textarea "[DOMAIN_NAME]("upArrow")"
click at [545, 359] on font "Ejecutar" at bounding box center [540, 358] width 46 height 9
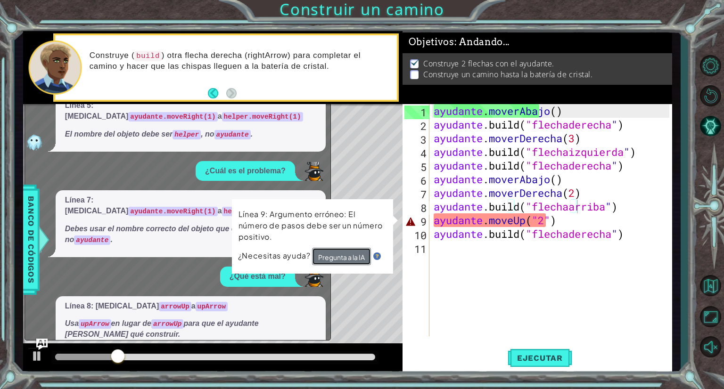
click at [368, 253] on button "Pregunta a la IA" at bounding box center [341, 256] width 59 height 17
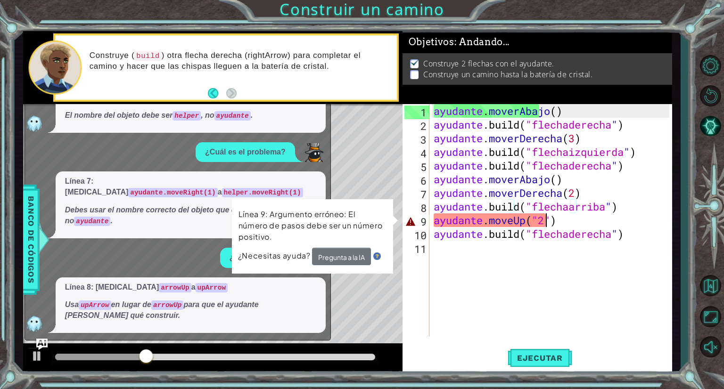
click at [624, 222] on div "ayudante . moverAbajo ( ) ayudante .build ( "flechaderecha " ) ayudante . mover…" at bounding box center [553, 234] width 242 height 260
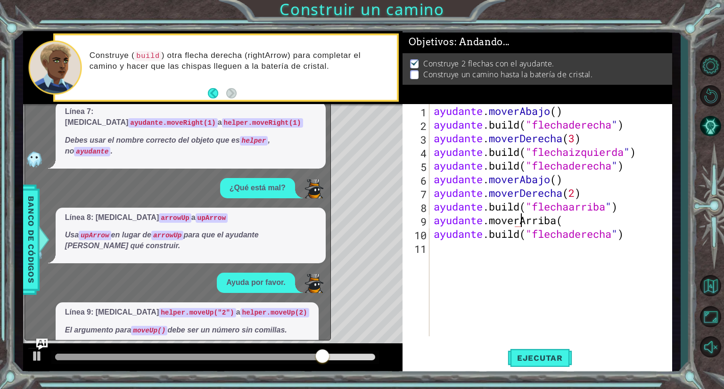
scroll to position [0, 4]
click at [549, 364] on button "Ejecutar" at bounding box center [540, 358] width 65 height 27
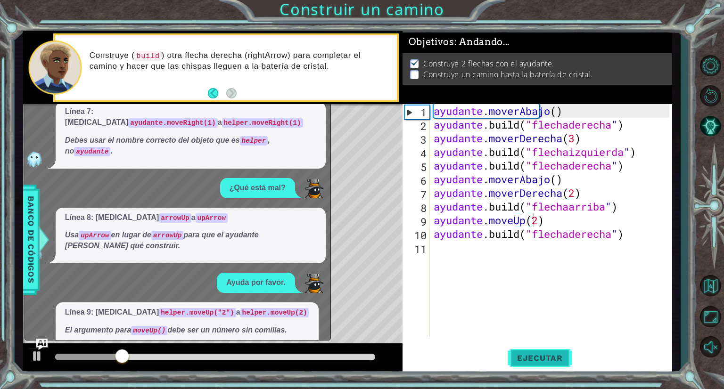
click at [549, 361] on font "Ejecutar" at bounding box center [540, 358] width 46 height 9
click at [34, 235] on font "Banco de códigos" at bounding box center [30, 239] width 9 height 87
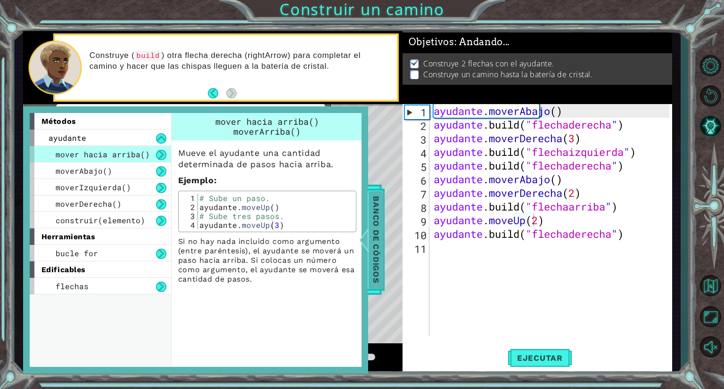
click at [373, 239] on font "Banco de códigos" at bounding box center [375, 239] width 9 height 87
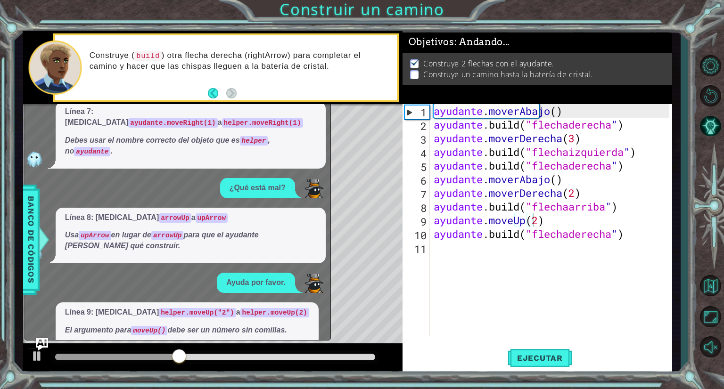
click at [40, 341] on img "Pregúntale a la IA" at bounding box center [42, 344] width 12 height 12
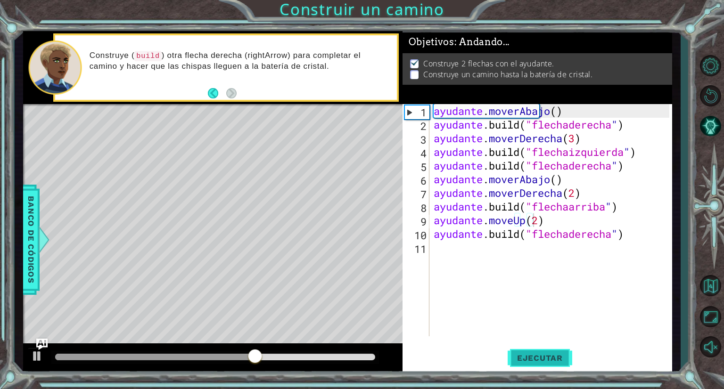
click at [519, 358] on font "Ejecutar" at bounding box center [540, 358] width 46 height 9
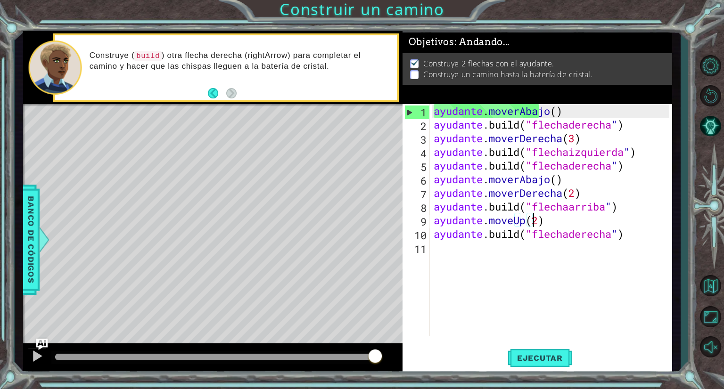
click at [650, 152] on div "ayudante . moverAbajo ( ) ayudante .build ( "flechaderecha " ) ayudante . mover…" at bounding box center [553, 234] width 242 height 260
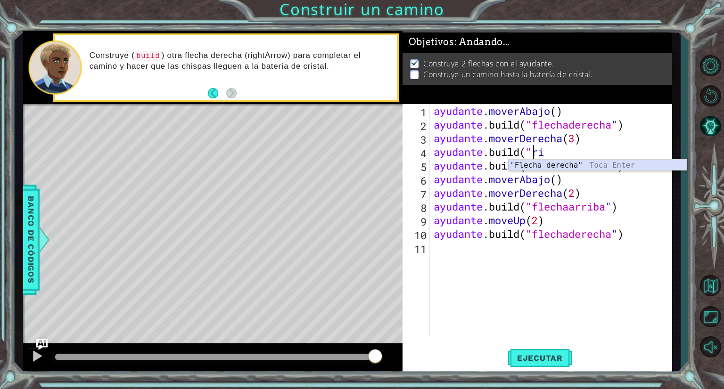
click at [588, 166] on div "" Flecha derecha" Toca Enter" at bounding box center [597, 177] width 178 height 34
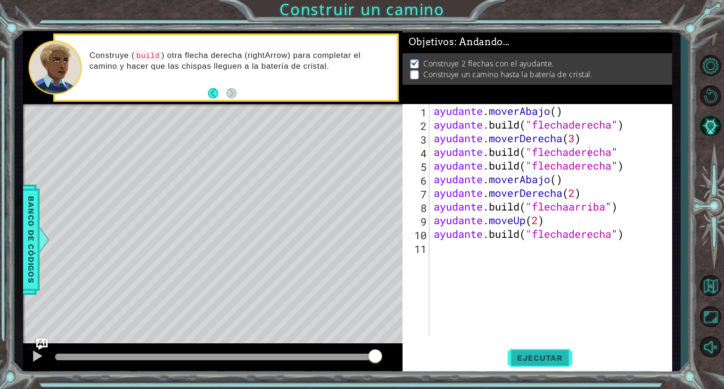
click at [554, 361] on font "Ejecutar" at bounding box center [540, 358] width 46 height 9
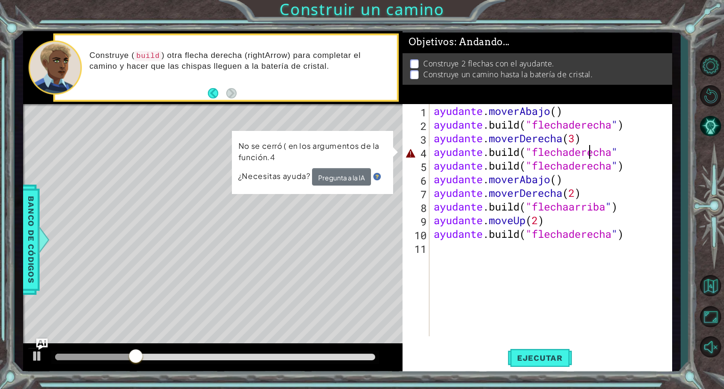
click at [653, 147] on div "ayudante . moverAbajo ( ) ayudante .build ( "flechaderecha " ) ayudante . mover…" at bounding box center [553, 234] width 242 height 260
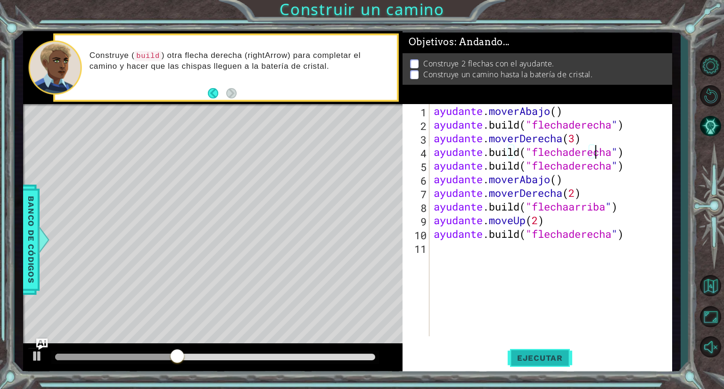
type textarea "[DOMAIN_NAME]("rightArrow")"
click at [556, 355] on font "Ejecutar" at bounding box center [540, 358] width 46 height 9
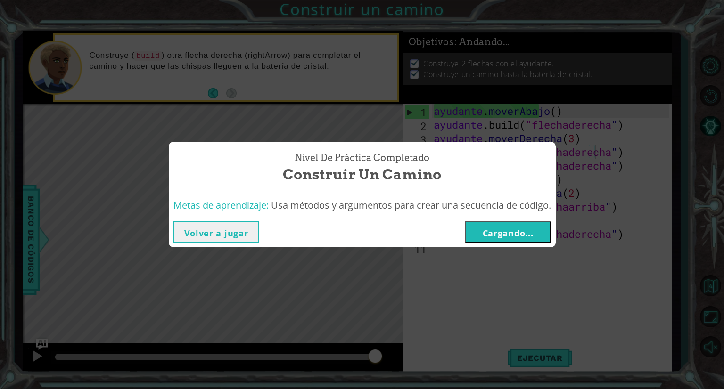
click at [538, 239] on button "Cargando..." at bounding box center [508, 232] width 86 height 21
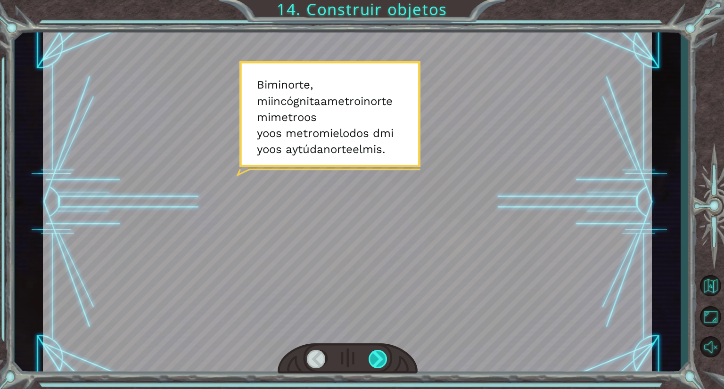
click at [385, 354] on div at bounding box center [379, 359] width 20 height 18
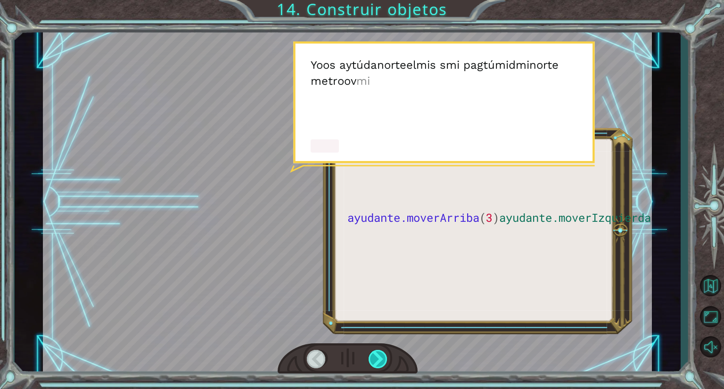
click at [385, 354] on div at bounding box center [379, 359] width 20 height 18
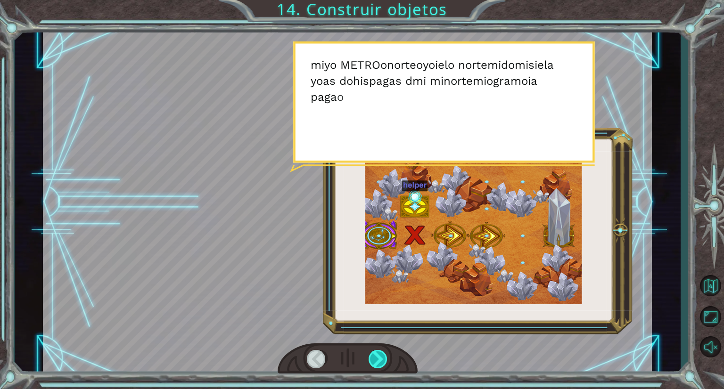
click at [385, 354] on div at bounding box center [379, 359] width 20 height 18
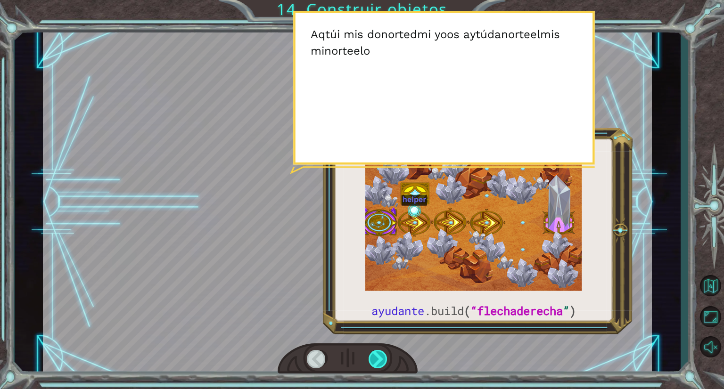
click at [385, 354] on div at bounding box center [379, 359] width 20 height 18
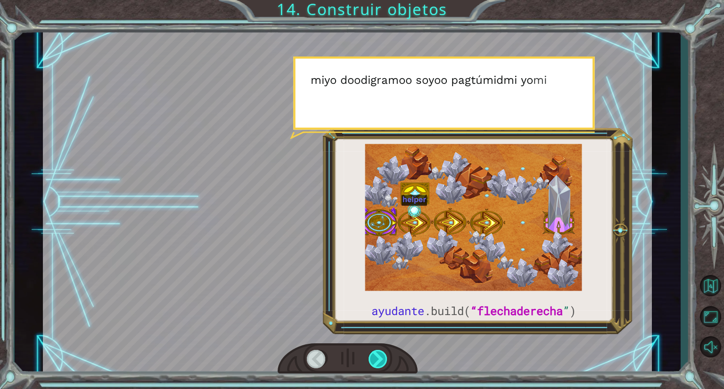
click at [385, 354] on div at bounding box center [379, 359] width 20 height 18
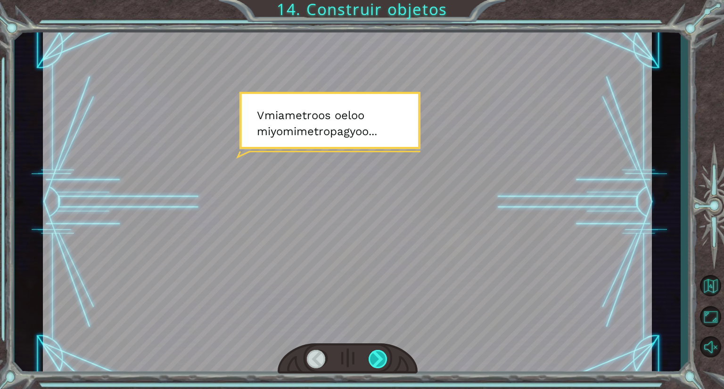
click at [385, 354] on div at bounding box center [379, 359] width 20 height 18
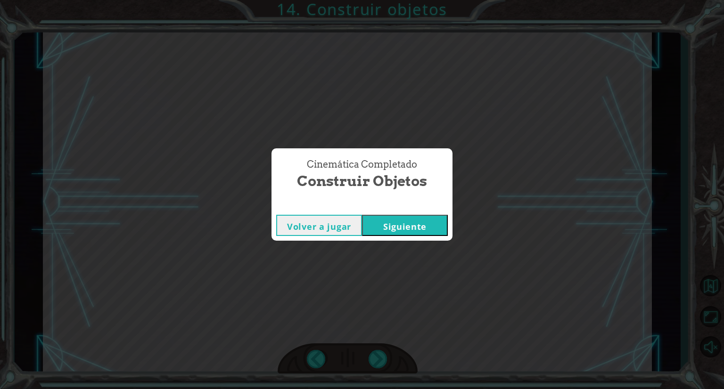
click at [406, 235] on button "Siguiente" at bounding box center [405, 225] width 86 height 21
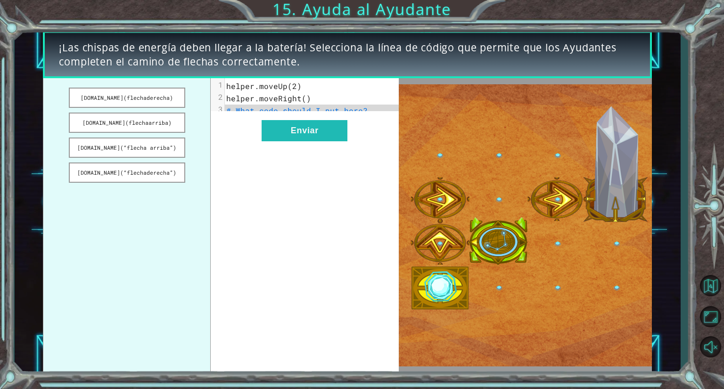
click at [364, 108] on pre "# What code should I put here?" at bounding box center [315, 111] width 181 height 12
click at [173, 98] on button "[DOMAIN_NAME](flechaderecha)" at bounding box center [127, 98] width 117 height 20
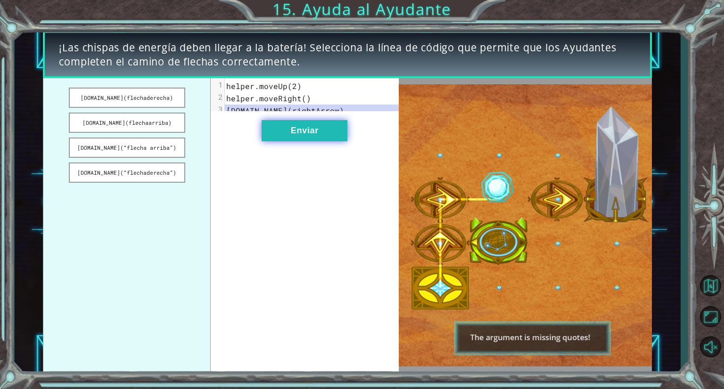
click at [288, 136] on button "Enviar" at bounding box center [305, 130] width 86 height 21
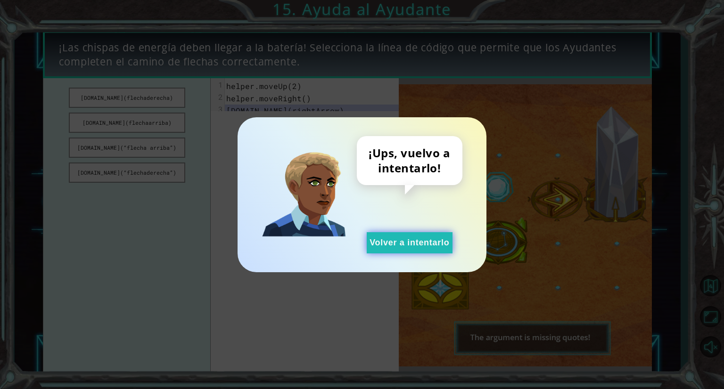
click at [390, 247] on button "Volver a intentarlo" at bounding box center [410, 242] width 86 height 21
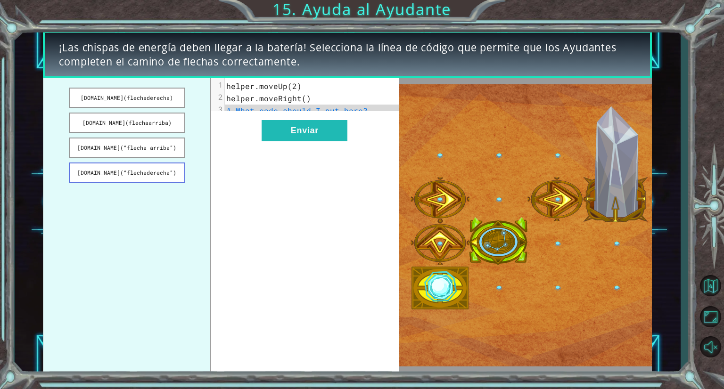
click at [179, 171] on button "[DOMAIN_NAME](“flechaderecha”)" at bounding box center [127, 173] width 117 height 20
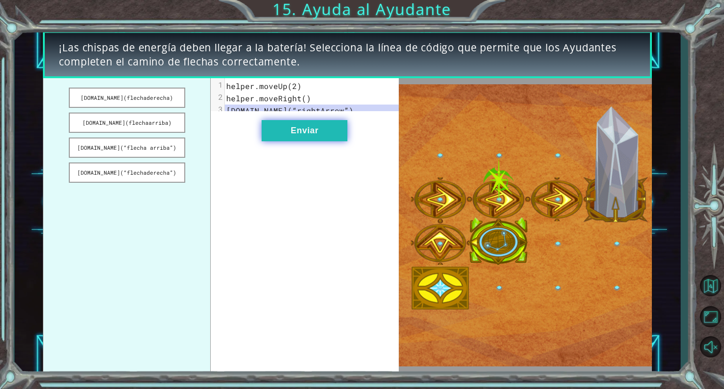
click at [280, 140] on button "Enviar" at bounding box center [305, 130] width 86 height 21
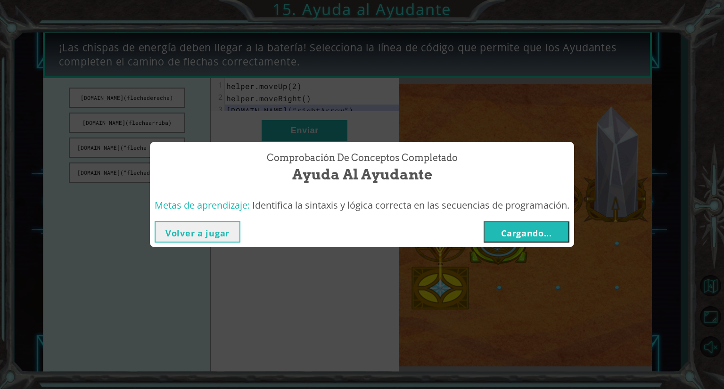
click at [519, 230] on font "Cargando..." at bounding box center [526, 233] width 51 height 11
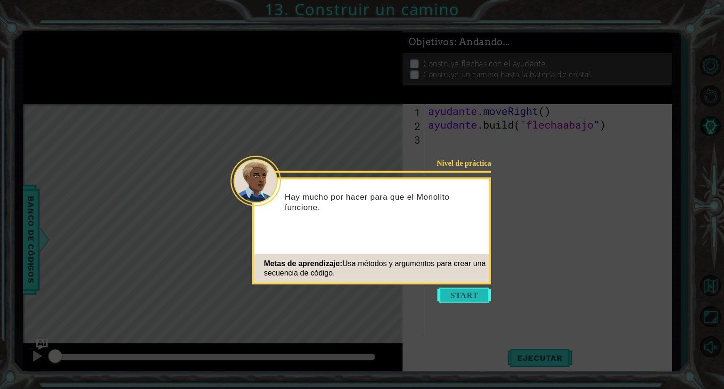
click at [473, 298] on button "Comenzar" at bounding box center [464, 295] width 54 height 15
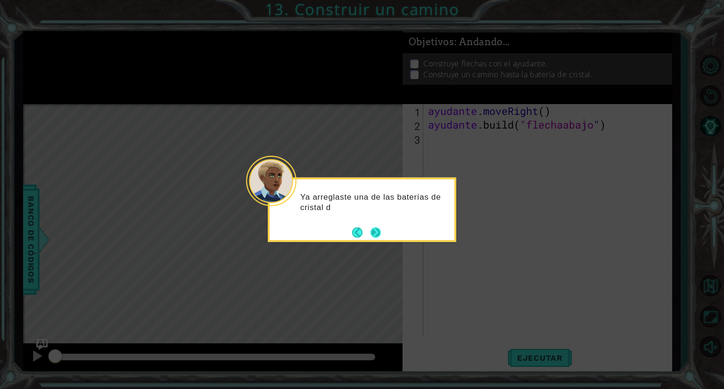
click at [377, 233] on button "Próximo" at bounding box center [375, 232] width 10 height 10
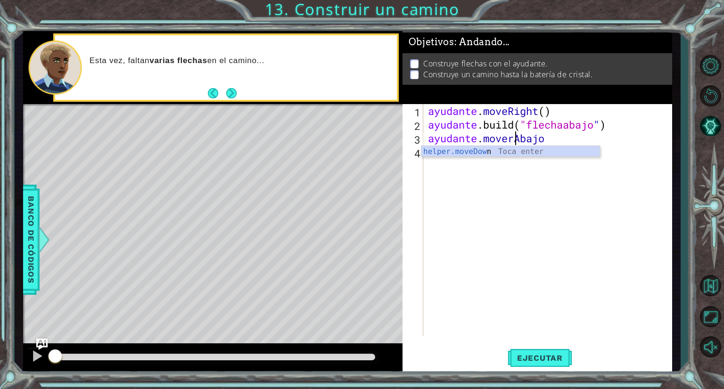
scroll to position [0, 4]
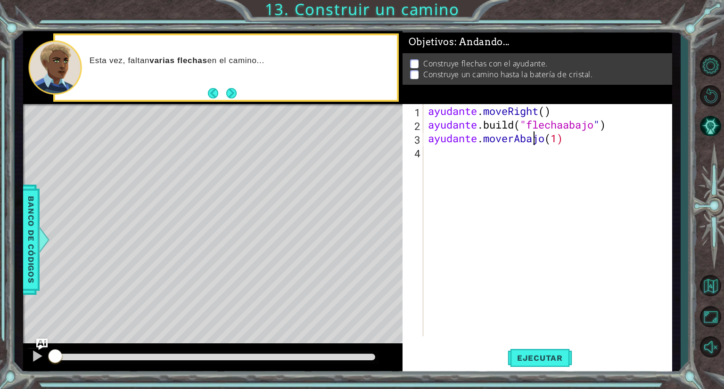
type textarea "helper.moveDown(1)"
type textarea "[DOMAIN_NAME]("rightArrow")"
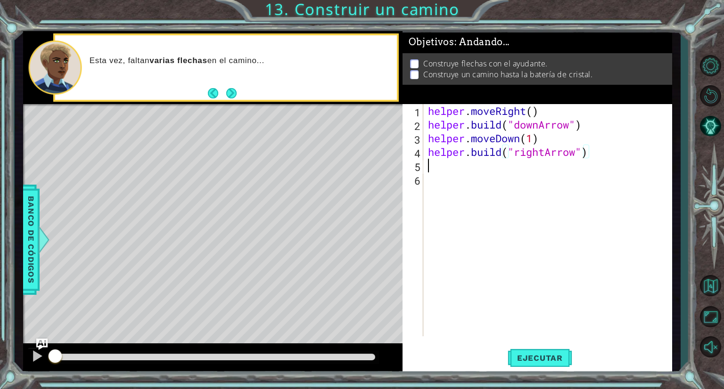
scroll to position [0, 0]
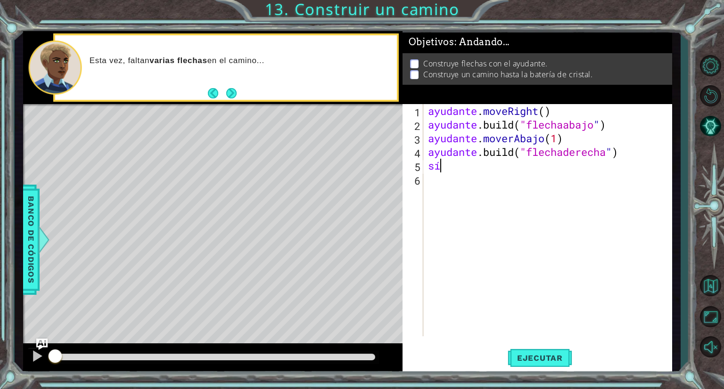
type textarea "a"
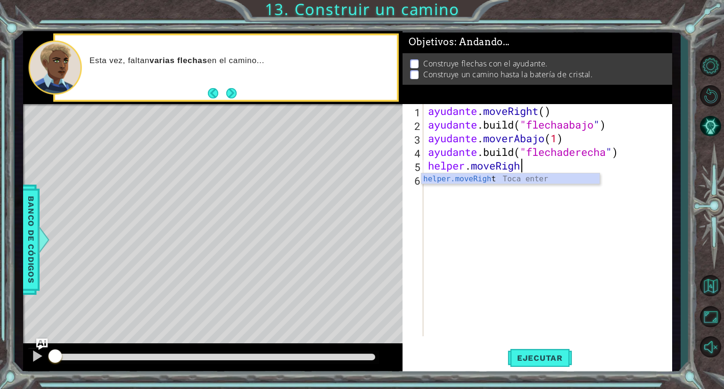
scroll to position [0, 4]
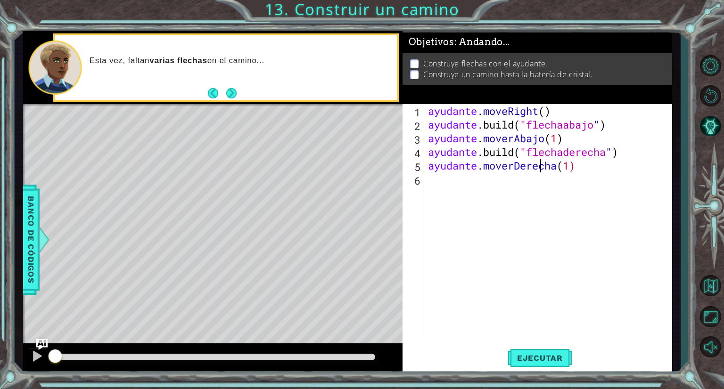
type textarea "helper.moveRight(1)"
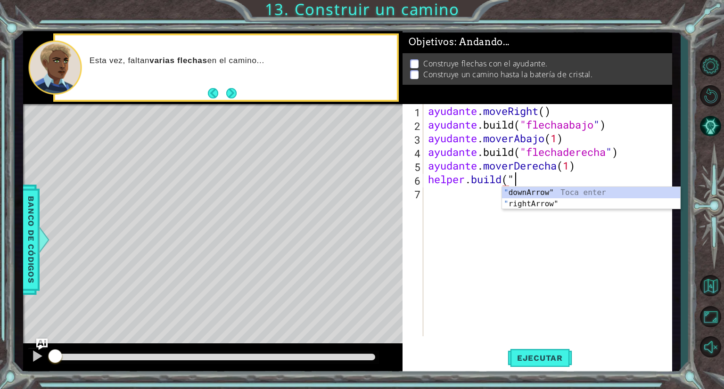
scroll to position [0, 3]
click at [526, 202] on div "" Flecha abajo" Toca Enter " flecha derecha" Toca Enter" at bounding box center [591, 209] width 178 height 45
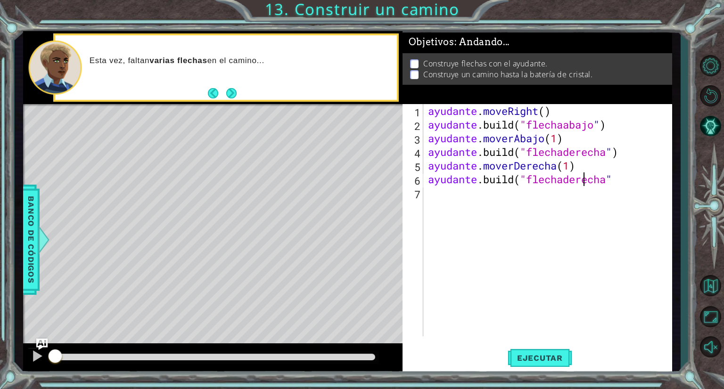
type textarea "[DOMAIN_NAME]("rightArrow")"
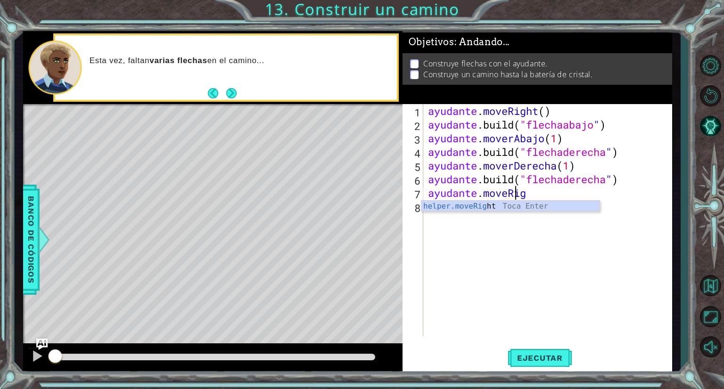
scroll to position [0, 4]
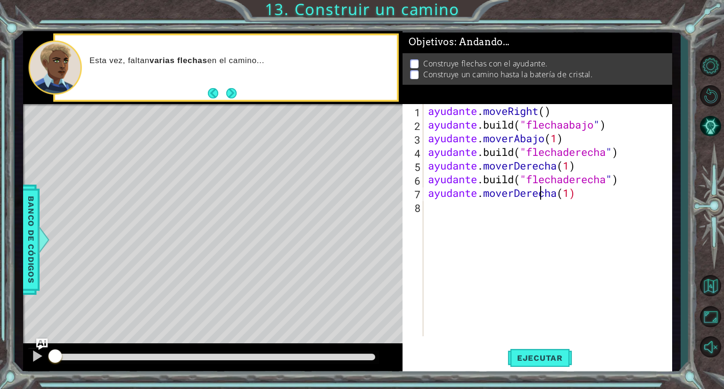
type textarea "helper.moveRight(1)"
type textarea "[DOMAIN_NAME]("upArrow")"
click at [548, 354] on font "Ejecutar" at bounding box center [540, 358] width 46 height 9
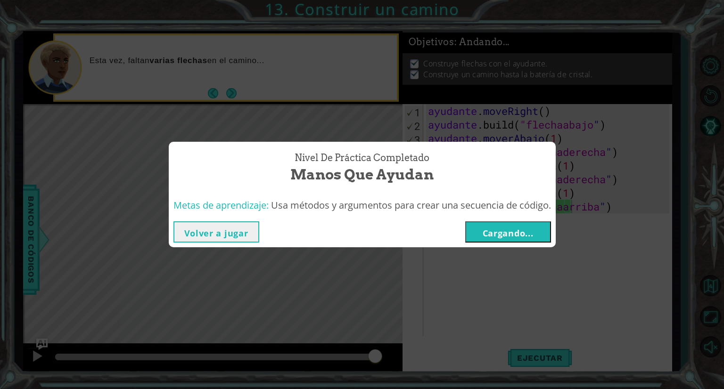
click at [513, 236] on font "Cargando..." at bounding box center [508, 233] width 51 height 11
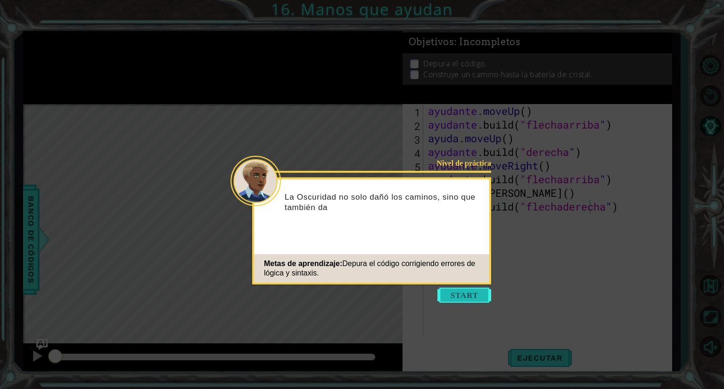
click at [467, 298] on button "Comenzar" at bounding box center [464, 295] width 54 height 15
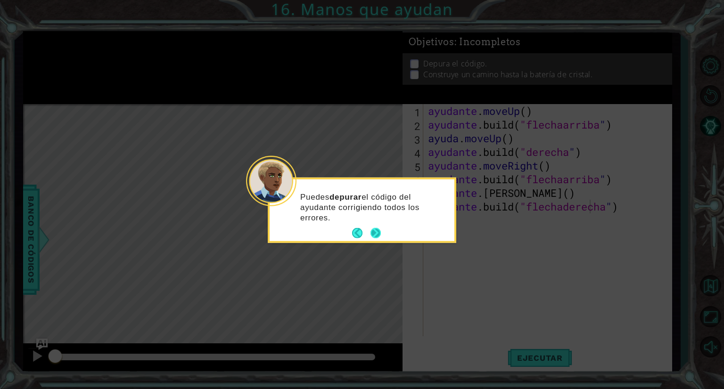
click at [374, 237] on button "Próximo" at bounding box center [375, 233] width 10 height 10
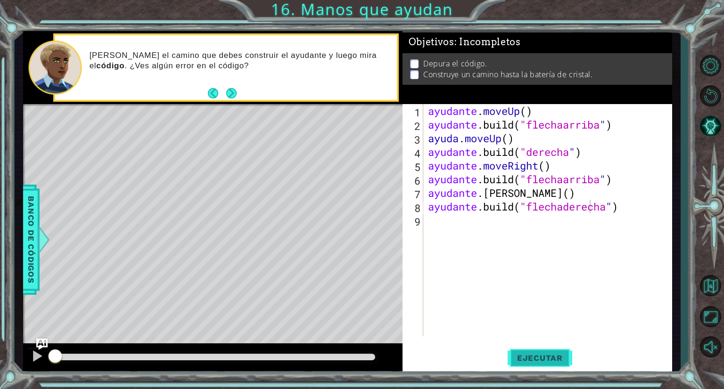
click at [534, 358] on font "Ejecutar" at bounding box center [540, 358] width 46 height 9
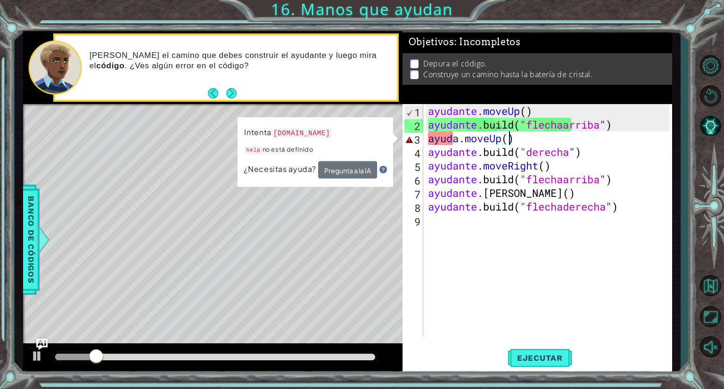
click at [544, 139] on div "ayudante . moveUp ( ) ayudante .build ( "flechaarriba " ) ayuda . moveUp ( ) ay…" at bounding box center [550, 234] width 248 height 260
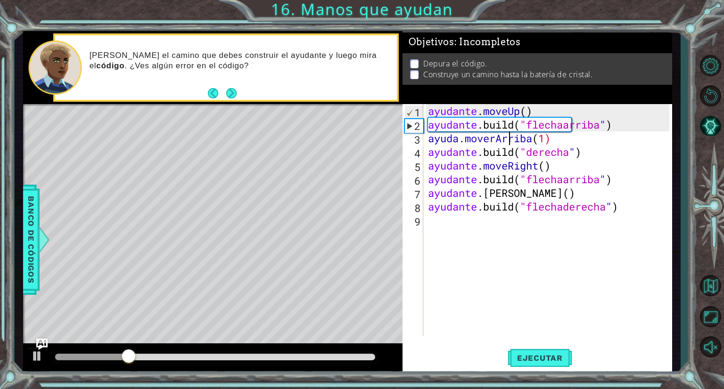
scroll to position [0, 3]
click at [571, 187] on div "ayudante . moveUp ( ) ayudante .build ( "flechaarriba " ) ayuda . moveUp ( 1 ) …" at bounding box center [550, 234] width 248 height 260
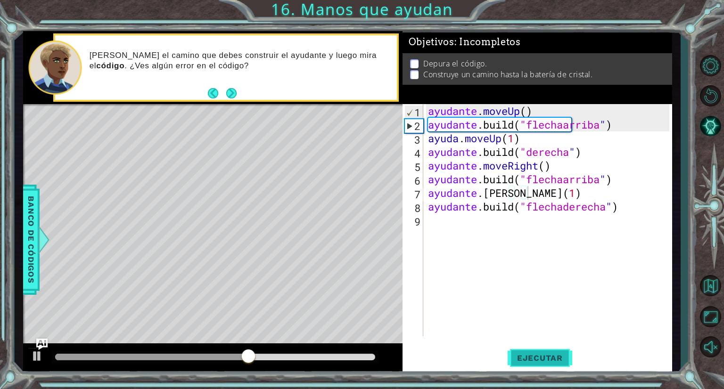
click at [544, 362] on font "Ejecutar" at bounding box center [540, 358] width 46 height 9
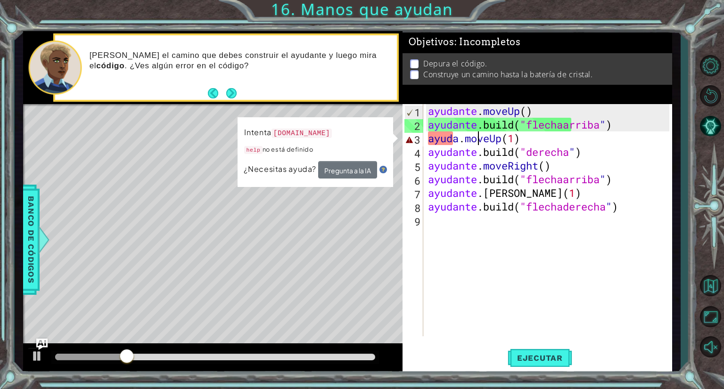
click at [477, 136] on div "ayudante . moveUp ( ) ayudante .build ( "flechaarriba " ) ayuda . moveUp ( 1 ) …" at bounding box center [550, 234] width 248 height 260
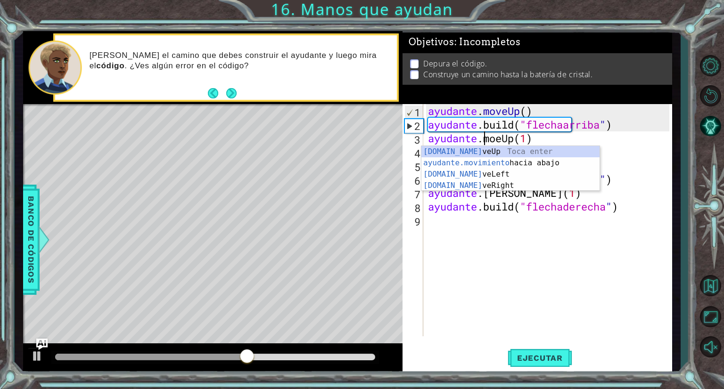
scroll to position [0, 2]
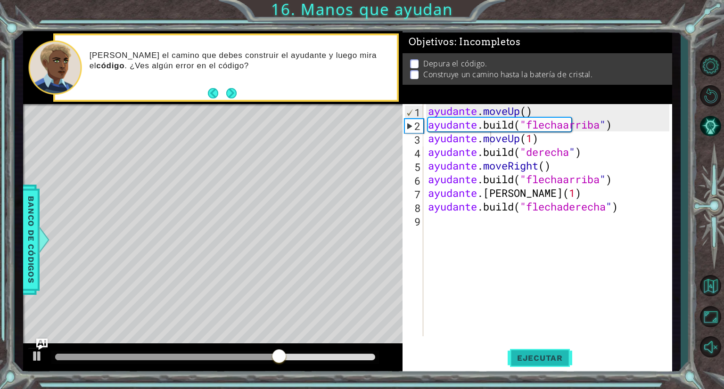
click at [537, 361] on font "Ejecutar" at bounding box center [540, 358] width 46 height 9
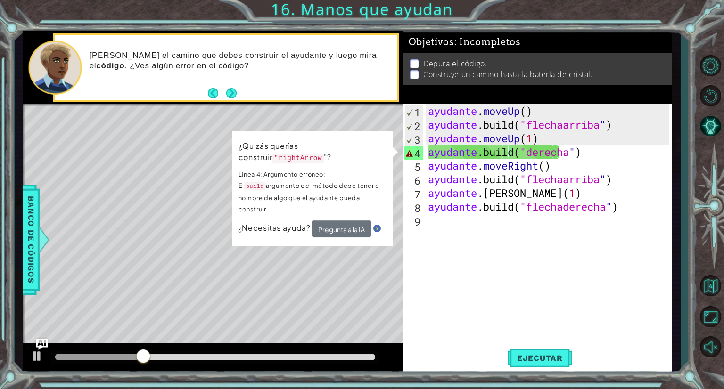
click at [628, 154] on div "ayudante . moveUp ( ) ayudante .build ( "flechaarriba " ) ayudante . moveUp ( 1…" at bounding box center [550, 234] width 248 height 260
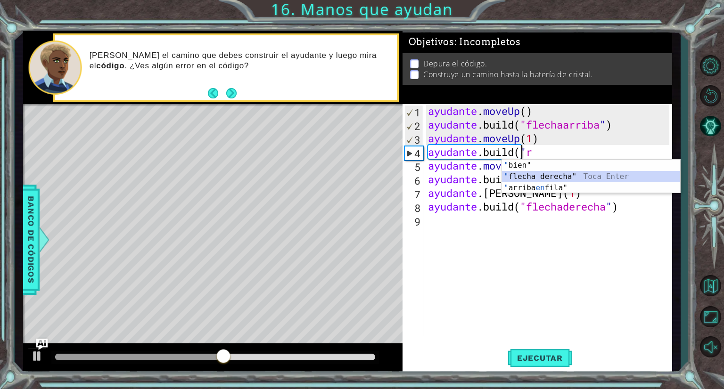
click at [574, 177] on div "" bien" toca entrar " flecha derecha" Toca Enter " arriba en fila" Toca Enter" at bounding box center [591, 188] width 178 height 57
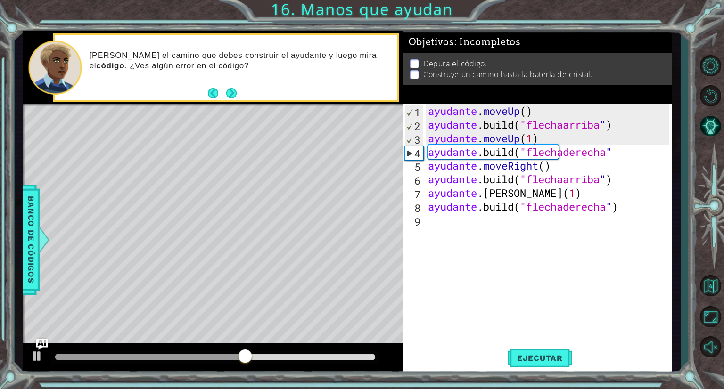
scroll to position [0, 7]
click at [551, 362] on font "Ejecutar" at bounding box center [540, 358] width 46 height 9
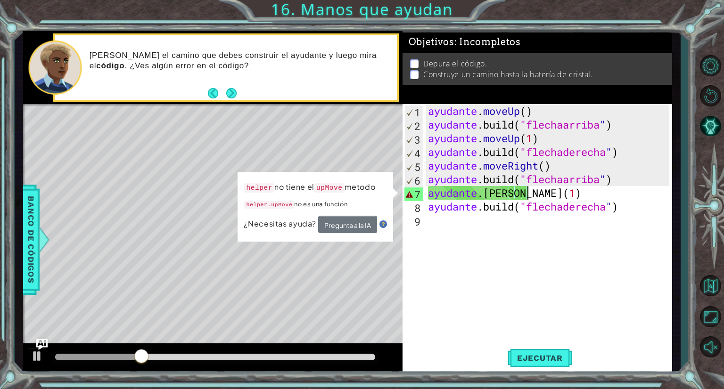
click at [574, 196] on div "ayudante . moveUp ( ) ayudante .build ( "flechaarriba " ) ayudante . moveUp ( 1…" at bounding box center [550, 234] width 248 height 260
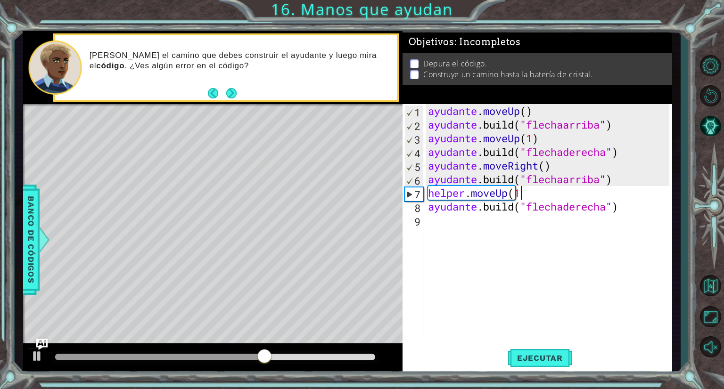
scroll to position [0, 4]
type textarea "helper.moveUp(1)"
click at [544, 358] on font "Ejecutar" at bounding box center [540, 358] width 46 height 9
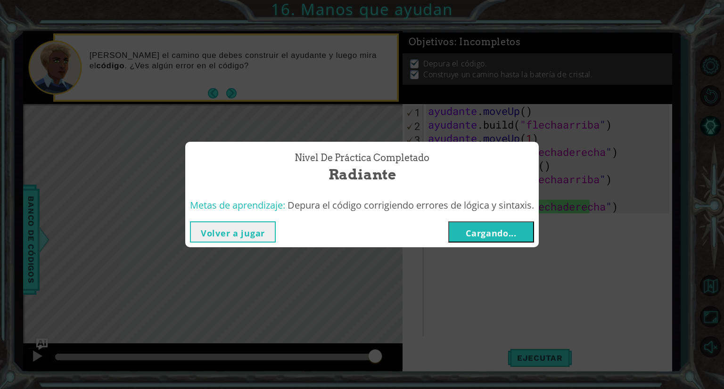
click at [517, 234] on font "Cargando..." at bounding box center [491, 233] width 51 height 11
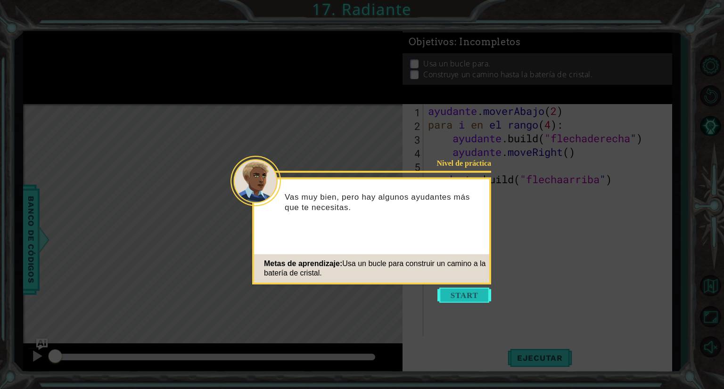
click at [466, 301] on button "Comenzar" at bounding box center [464, 295] width 54 height 15
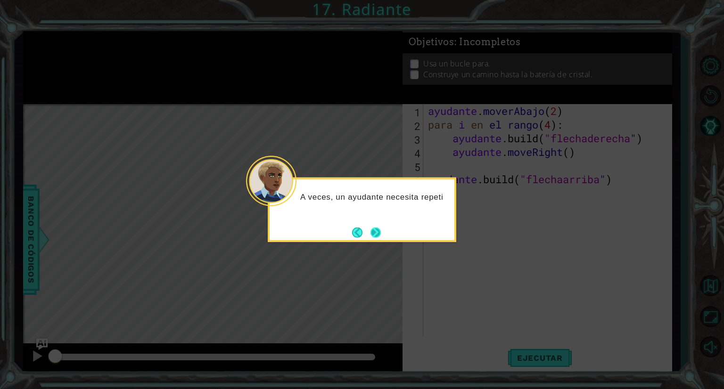
click at [374, 231] on button "Próximo" at bounding box center [375, 232] width 10 height 10
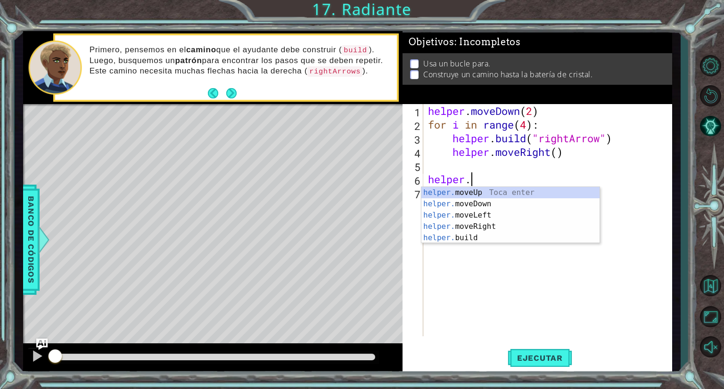
type textarea "h"
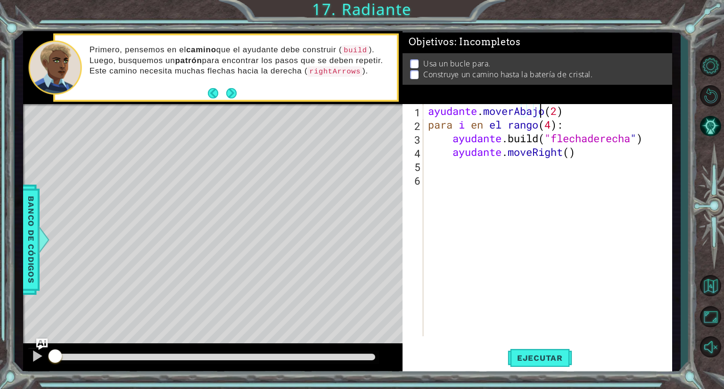
click at [604, 110] on div "ayudante . moverAbajo ( 2 ) para i en el rango ( 4 ) : ayudante .build ( "flech…" at bounding box center [550, 234] width 248 height 260
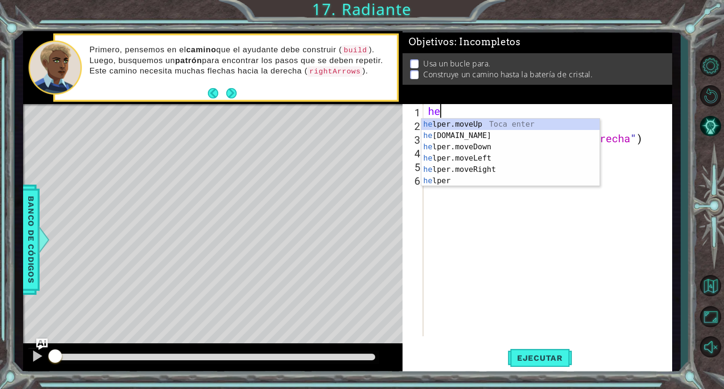
type textarea "h"
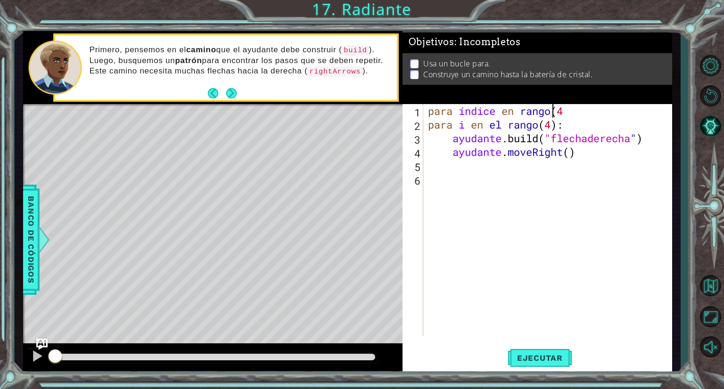
scroll to position [0, 5]
click at [632, 122] on div "para índice en rango ( 4 ) para i en el rango ( 4 ) : ayudante .build ( "flecha…" at bounding box center [550, 234] width 248 height 260
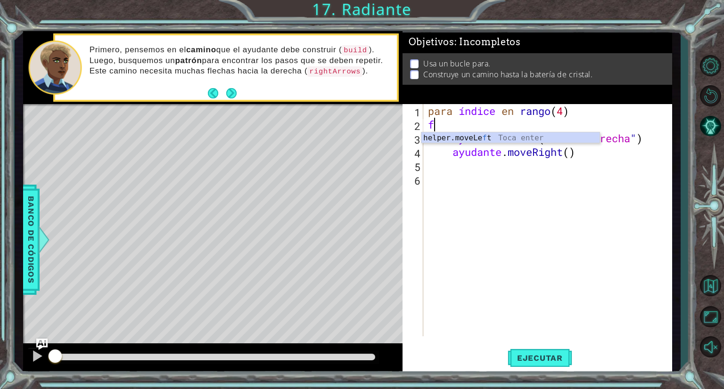
type textarea "f"
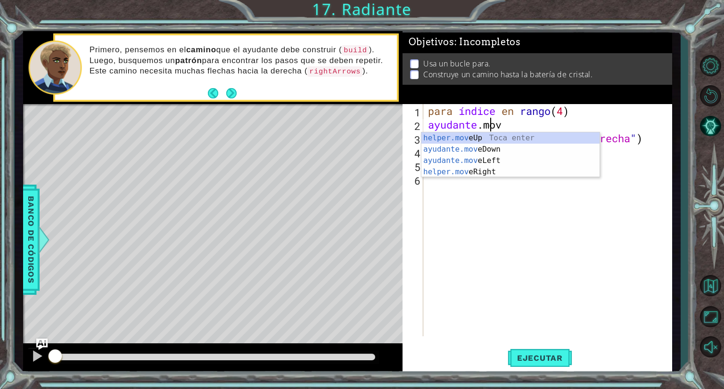
scroll to position [0, 2]
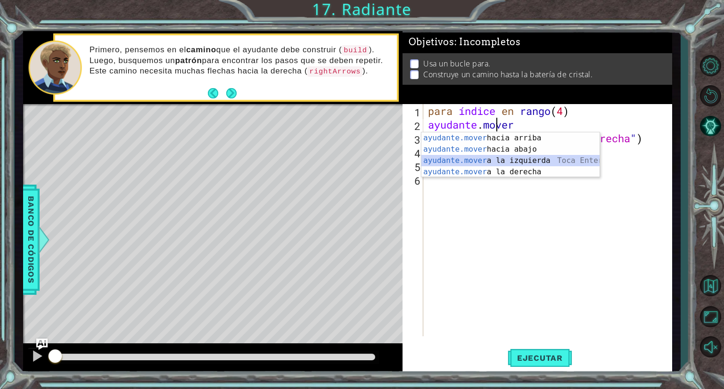
click at [556, 159] on div "ayudante.mover hacia arriba [PERSON_NAME] enter ayudante.mover hacia abajo [PER…" at bounding box center [510, 166] width 178 height 68
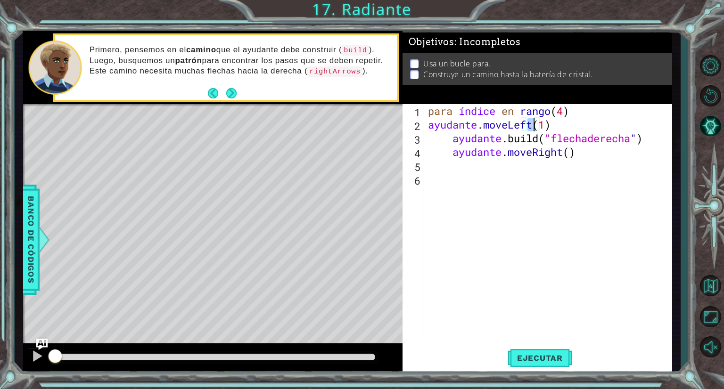
click at [601, 116] on div "para índice en rango ( 4 ) ayudante . moveLeft ( 1 ) ayudante .build ( "flechad…" at bounding box center [550, 234] width 248 height 260
click at [665, 140] on div "para índice en rango ( 4 ) ayudante . moveLeft ( 1 ) ayudante .build ( "flechad…" at bounding box center [550, 234] width 248 height 260
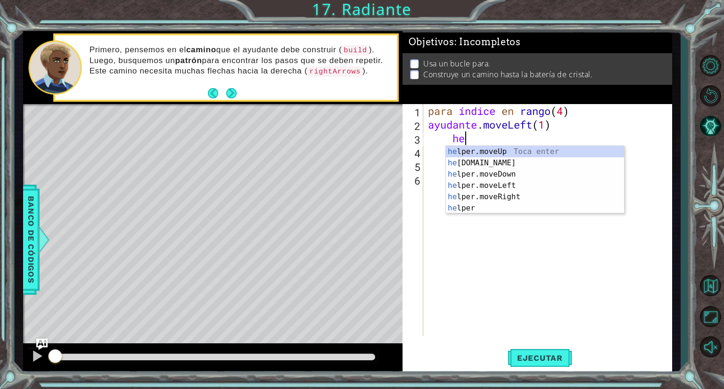
type textarea "h"
type textarea "H"
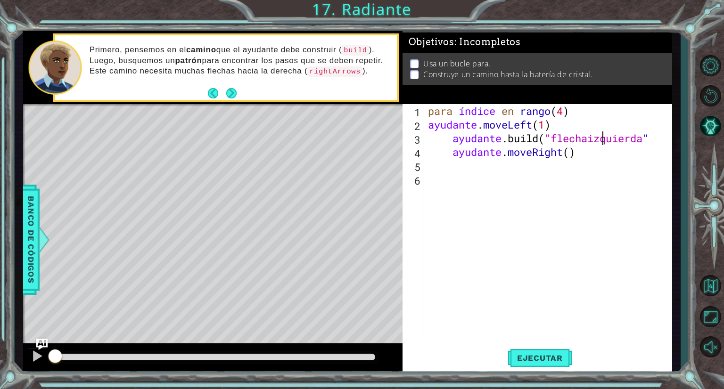
scroll to position [0, 8]
click at [543, 367] on button "Ejecutar" at bounding box center [540, 358] width 65 height 27
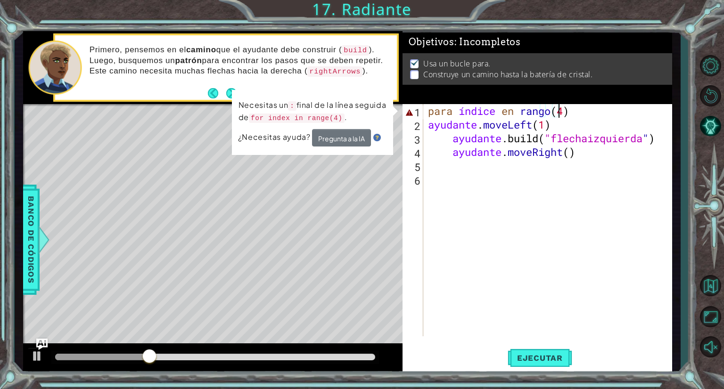
click at [614, 112] on div "para índice en rango ( 4 ) ayudante . moveLeft ( 1 ) ayudante .build ( "flechai…" at bounding box center [550, 234] width 248 height 260
click at [362, 135] on font "Pregunta a la IA" at bounding box center [341, 138] width 47 height 9
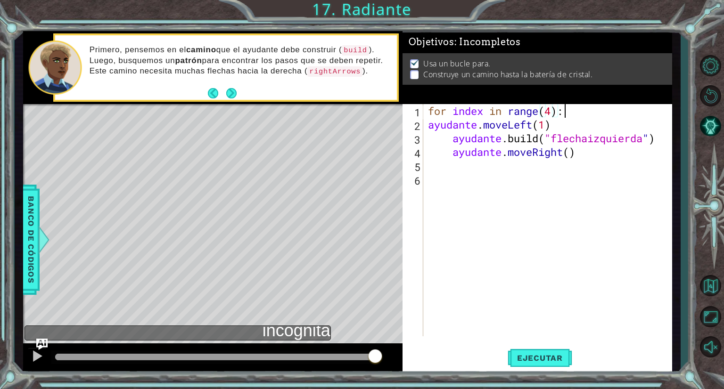
scroll to position [0, 6]
type textarea "for index in range(4):"
click at [554, 354] on font "Ejecutar" at bounding box center [540, 358] width 46 height 9
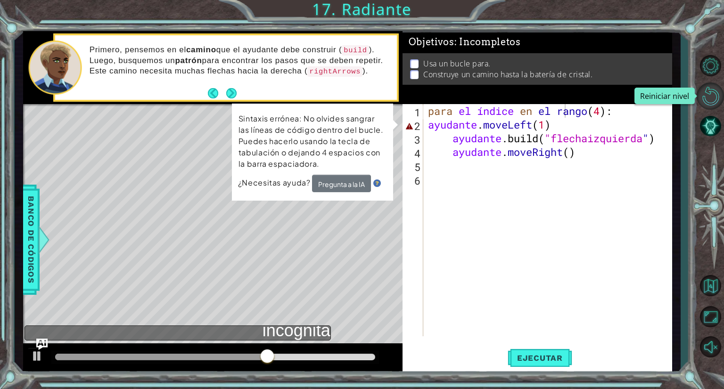
click at [709, 89] on button "Reiniciar nivel" at bounding box center [710, 95] width 27 height 27
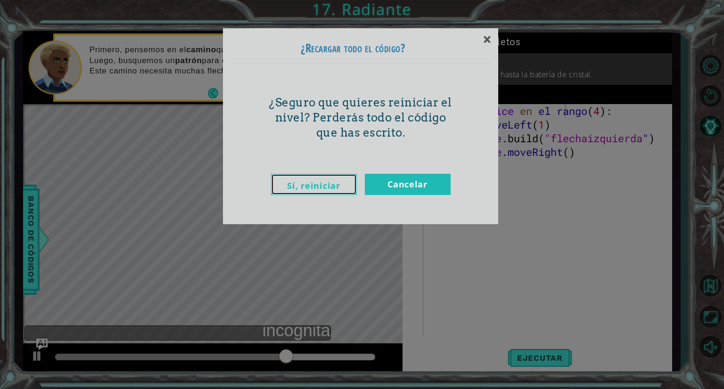
click at [332, 180] on font "Sí, reiniciar" at bounding box center [313, 185] width 53 height 11
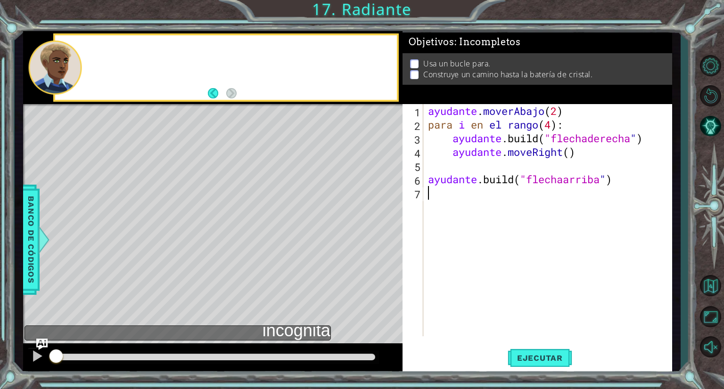
scroll to position [0, 0]
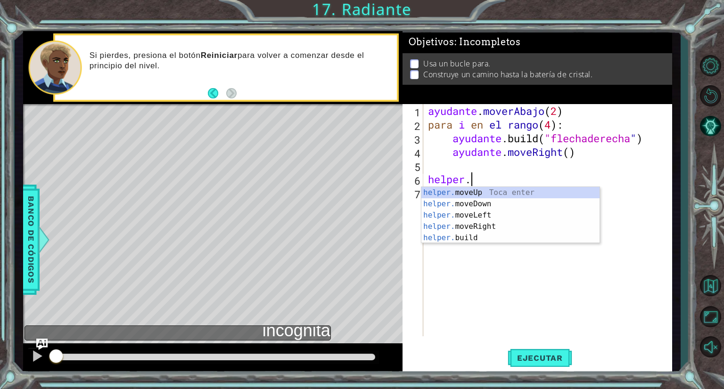
type textarea "h"
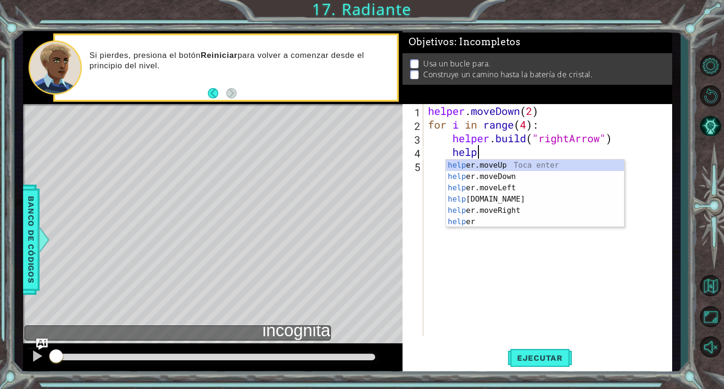
type textarea "h"
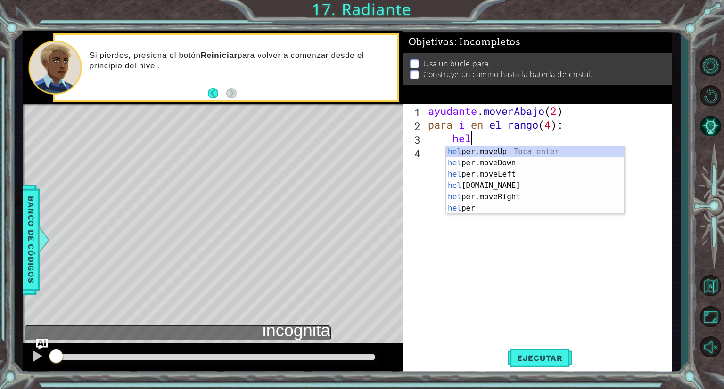
type textarea "h"
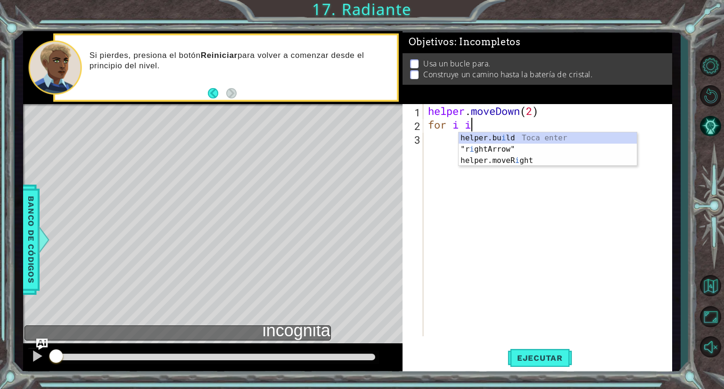
type textarea "f"
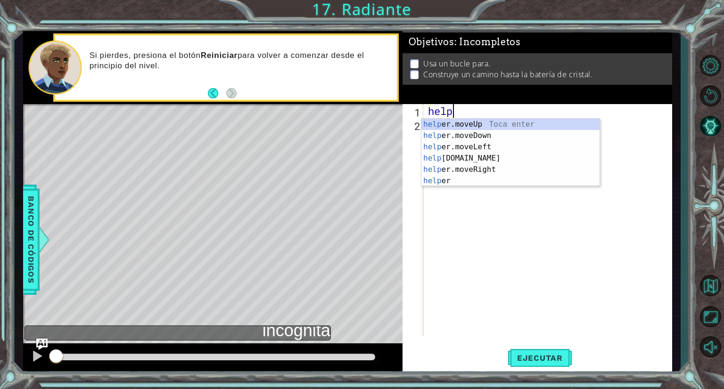
type textarea "h"
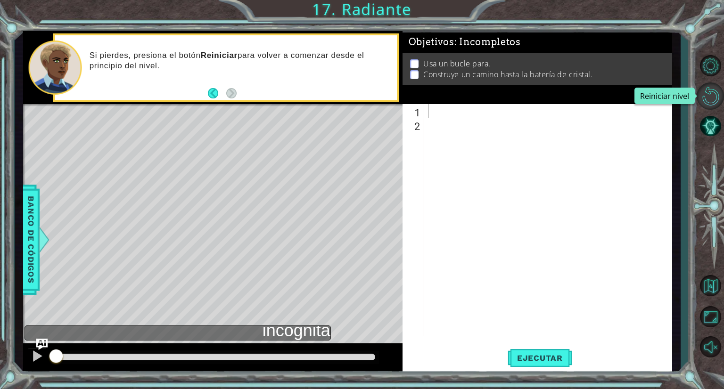
click at [715, 94] on button "Reiniciar nivel" at bounding box center [710, 95] width 27 height 27
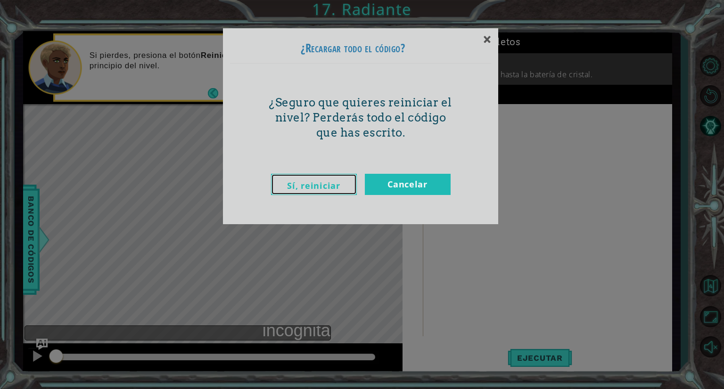
click at [341, 189] on link "Sí, reiniciar" at bounding box center [314, 184] width 86 height 21
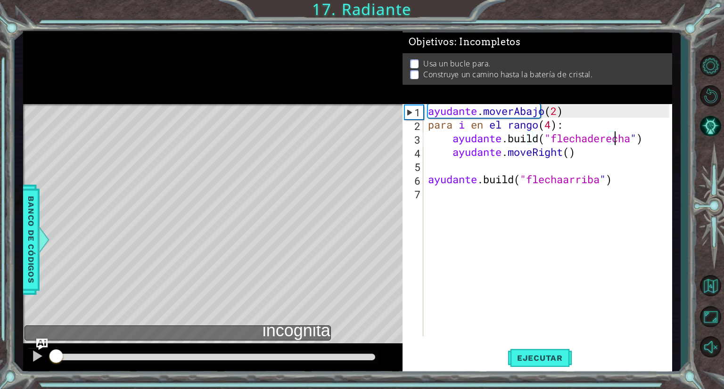
click at [656, 140] on div "ayudante . moverAbajo ( 2 ) para i en el rango ( 4 ) : ayudante .build ( "flech…" at bounding box center [550, 234] width 248 height 260
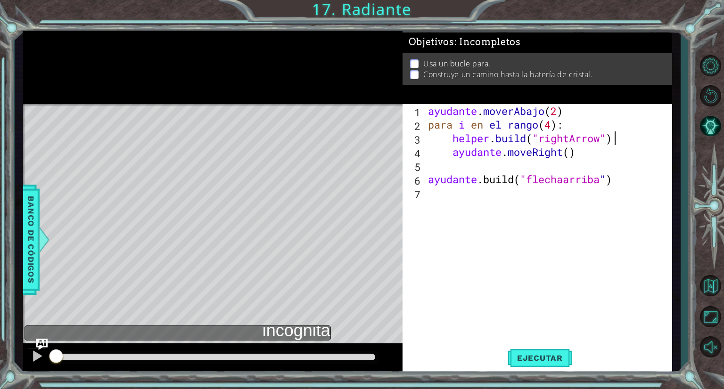
scroll to position [0, 8]
click at [645, 179] on div "ayudante . moverAbajo ( 2 ) para i en el rango ( 4 ) : ayudante .build ( "flech…" at bounding box center [550, 234] width 248 height 260
type textarea "[DOMAIN_NAME]("upArrow")"
type textarea "helper.moveUp(1)"
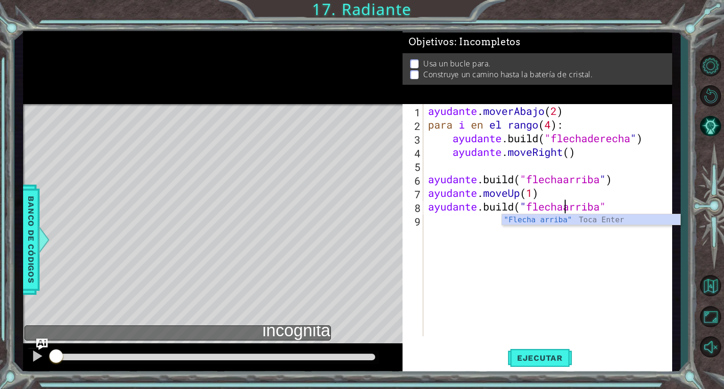
scroll to position [0, 6]
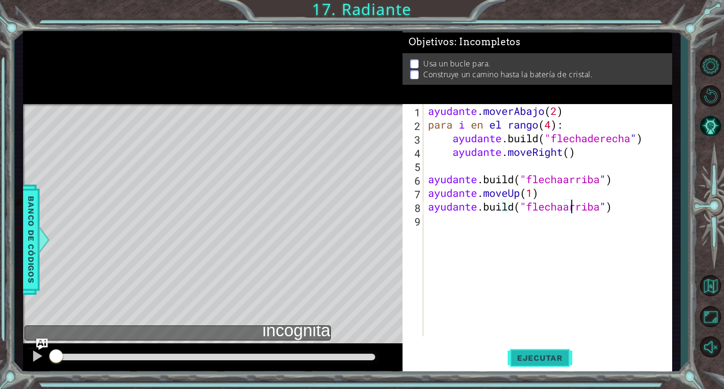
type textarea "[DOMAIN_NAME]("upArrow")"
click at [554, 356] on font "Ejecutar" at bounding box center [540, 358] width 46 height 9
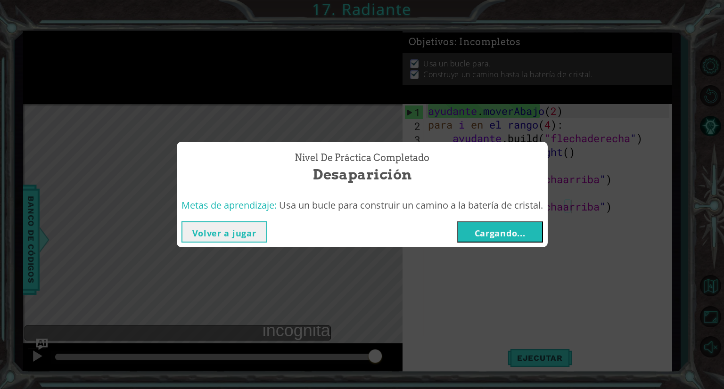
click at [524, 233] on font "Cargando..." at bounding box center [500, 233] width 51 height 11
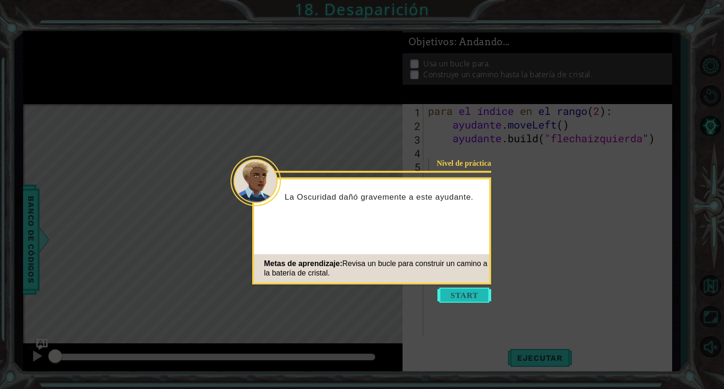
click at [457, 295] on button "Comenzar" at bounding box center [464, 295] width 54 height 15
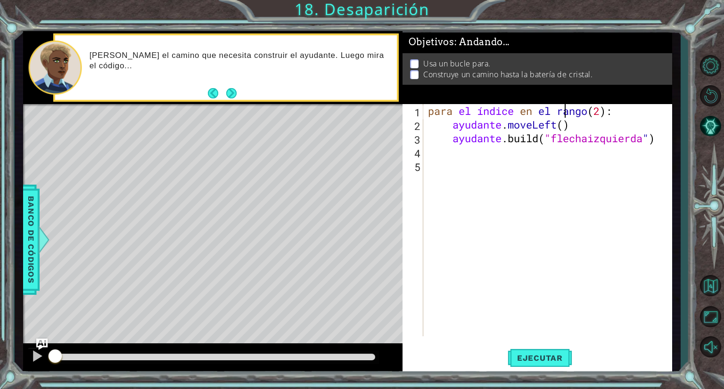
click at [647, 112] on div "para el índice en el rango ( 2 ) : ayudante . moveLeft ( ) ayudante .build ( "f…" at bounding box center [550, 234] width 248 height 260
click at [644, 109] on div "para el índice en el rango ( 2 ) : ayudante . moveLeft ( ) ayudante .build ( "f…" at bounding box center [550, 234] width 248 height 260
click at [601, 125] on div "para el índice en el rango ( 4 ) : ayudante . moveLeft ( ) ayudante .build ( "f…" at bounding box center [550, 234] width 248 height 260
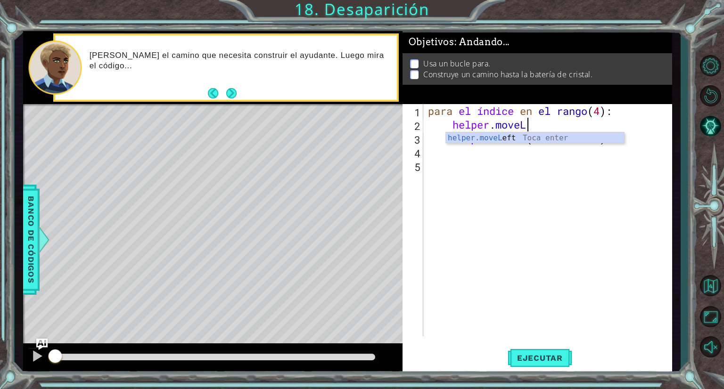
scroll to position [0, 4]
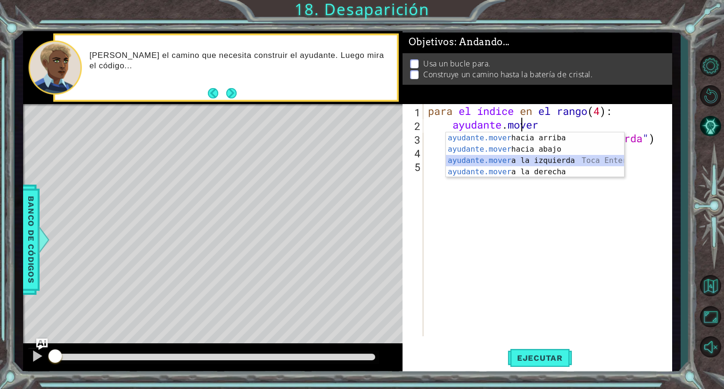
click at [573, 161] on div "ayudante.mover hacia arriba [PERSON_NAME] enter ayudante.mover hacia abajo [PER…" at bounding box center [535, 166] width 178 height 68
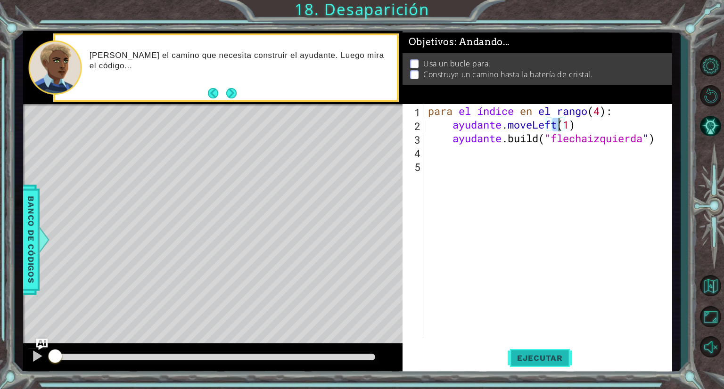
type textarea "helper.moveLeft(1)"
click at [537, 352] on button "Ejecutar" at bounding box center [540, 358] width 65 height 27
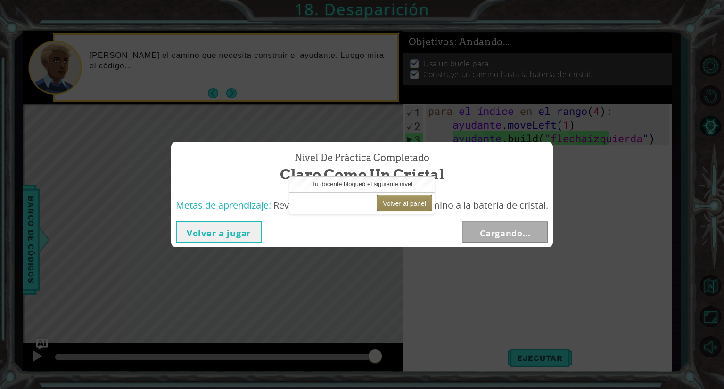
click at [417, 202] on font "Volver al panel" at bounding box center [404, 204] width 43 height 8
click at [420, 202] on font "Volver al panel" at bounding box center [404, 204] width 43 height 8
click at [391, 205] on font "Volver al panel" at bounding box center [404, 204] width 43 height 8
drag, startPoint x: 391, startPoint y: 205, endPoint x: 378, endPoint y: 185, distance: 23.4
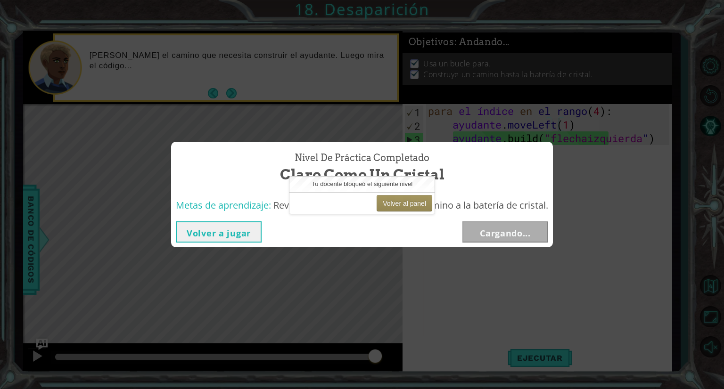
click at [378, 185] on div "Tu docente bloqueó el siguiente nivel Volver al panel" at bounding box center [361, 196] width 145 height 38
click at [378, 185] on font "Tu docente bloqueó el siguiente nivel" at bounding box center [362, 184] width 101 height 7
click at [711, 127] on div "Nivel de práctica Completado Claro como un cristal Metas de aprendizaje: Revisa…" at bounding box center [362, 194] width 724 height 389
click at [420, 200] on font "Volver al panel" at bounding box center [404, 204] width 43 height 8
click at [397, 200] on font "Volver al panel" at bounding box center [404, 204] width 43 height 8
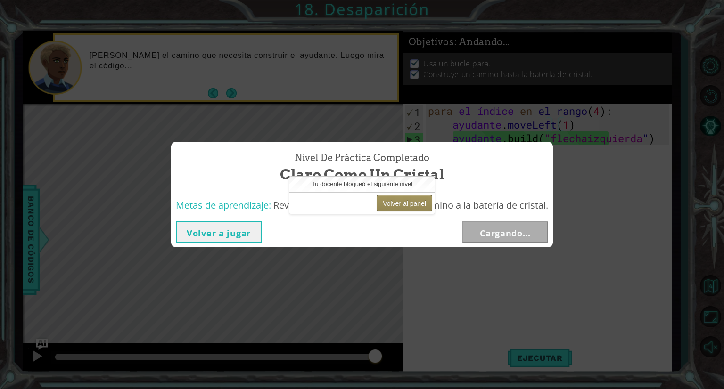
click at [397, 200] on font "Volver al panel" at bounding box center [404, 204] width 43 height 8
click at [390, 187] on font "Tu docente bloqueó el siguiente nivel" at bounding box center [362, 184] width 101 height 7
drag, startPoint x: 390, startPoint y: 187, endPoint x: 500, endPoint y: 202, distance: 110.9
click at [500, 202] on body "1 [DEMOGRAPHIC_DATA] XXXXXXXXXXXXXXXXXXXXXXXXXXXXXXXXXXXXXXXXXXXXXXXXXXXXXXXXXX…" at bounding box center [362, 194] width 724 height 389
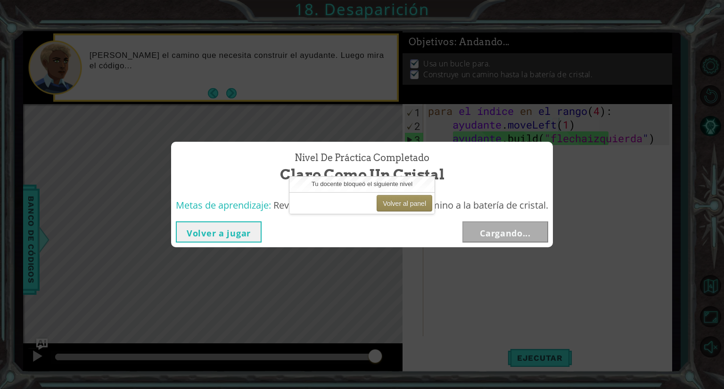
click at [511, 227] on div "Nivel de práctica Completado Claro como un cristal Metas de aprendizaje: Revisa…" at bounding box center [362, 195] width 382 height 106
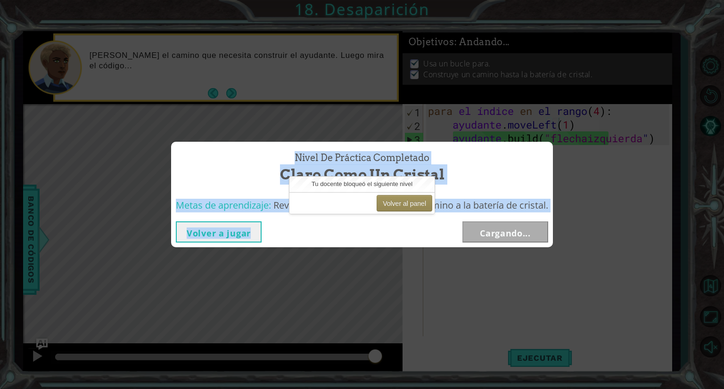
drag, startPoint x: 262, startPoint y: 82, endPoint x: 374, endPoint y: 280, distance: 227.5
click at [374, 280] on div "Nivel de práctica Completado Claro como un cristal Metas de aprendizaje: Revisa…" at bounding box center [362, 194] width 724 height 389
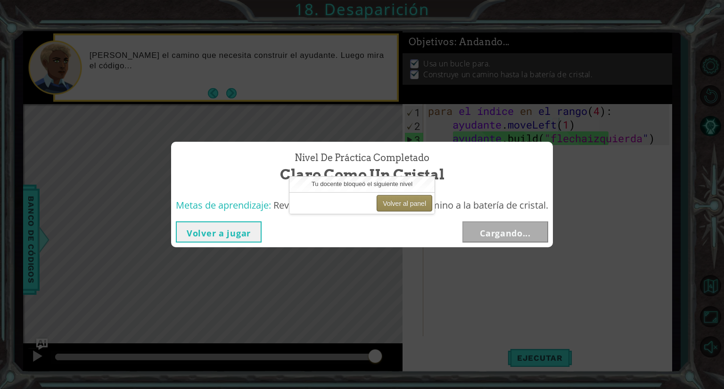
click at [413, 206] on font "Volver al panel" at bounding box center [404, 204] width 43 height 8
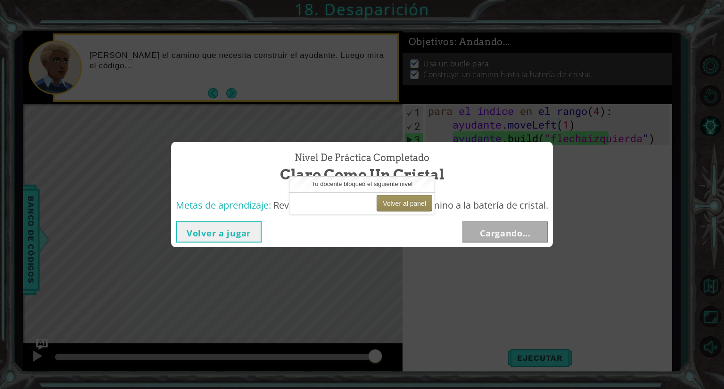
click at [413, 206] on font "Volver al panel" at bounding box center [404, 204] width 43 height 8
click at [414, 207] on button "Volver al panel" at bounding box center [405, 203] width 56 height 17
drag, startPoint x: 237, startPoint y: 204, endPoint x: 232, endPoint y: 244, distance: 39.9
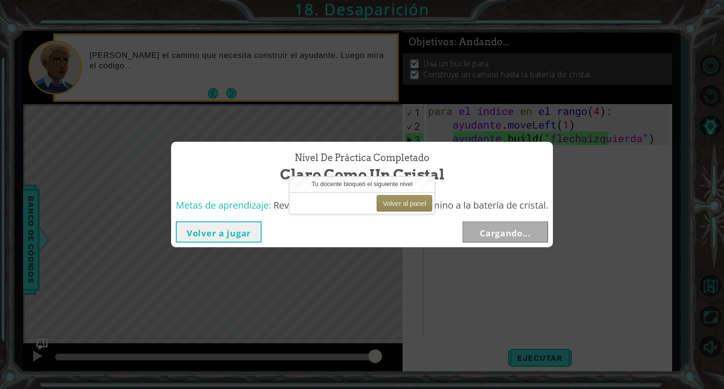
click at [232, 244] on div "Nivel de práctica Completado Claro como un cristal Metas de aprendizaje: Revisa…" at bounding box center [362, 195] width 382 height 106
click at [246, 236] on font "Volver a jugar" at bounding box center [219, 233] width 64 height 11
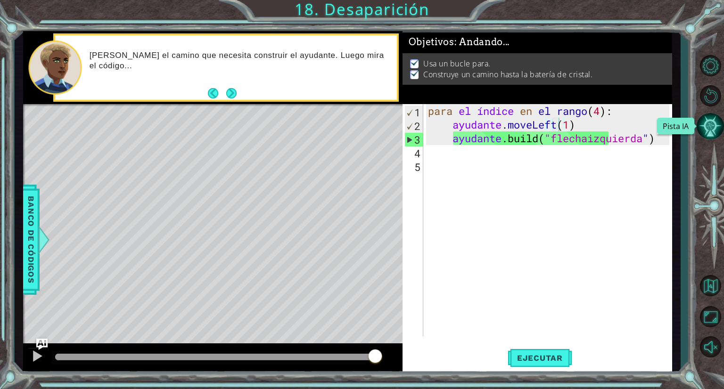
click at [713, 130] on button "Pista IA" at bounding box center [710, 126] width 27 height 27
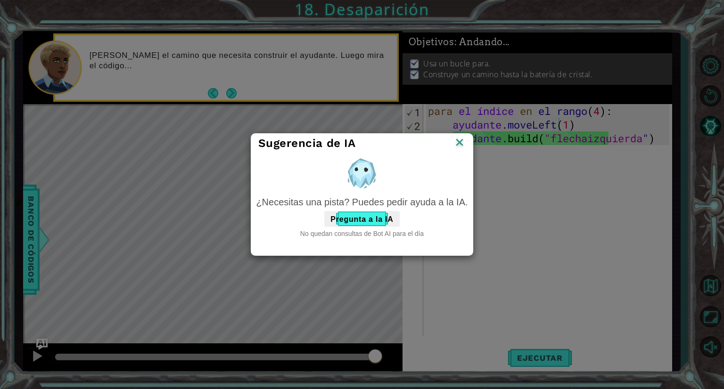
click at [459, 143] on img at bounding box center [459, 143] width 12 height 14
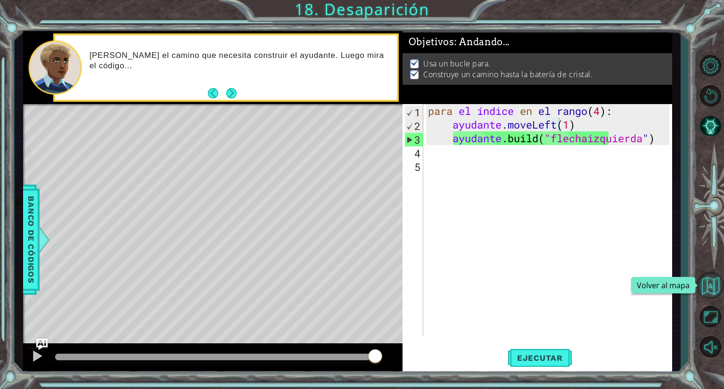
click at [707, 288] on button "Volver al mapa" at bounding box center [710, 285] width 27 height 27
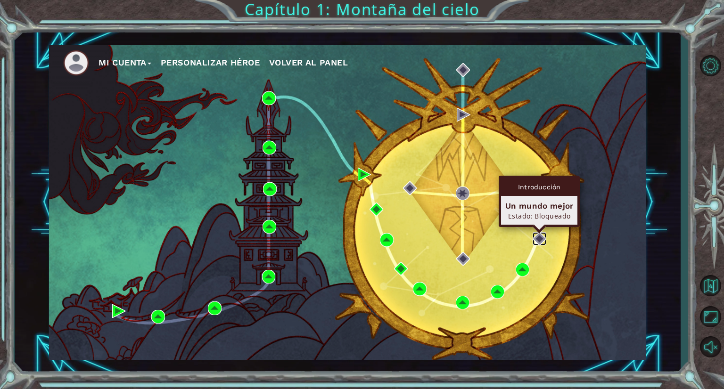
click at [538, 240] on img at bounding box center [540, 239] width 14 height 14
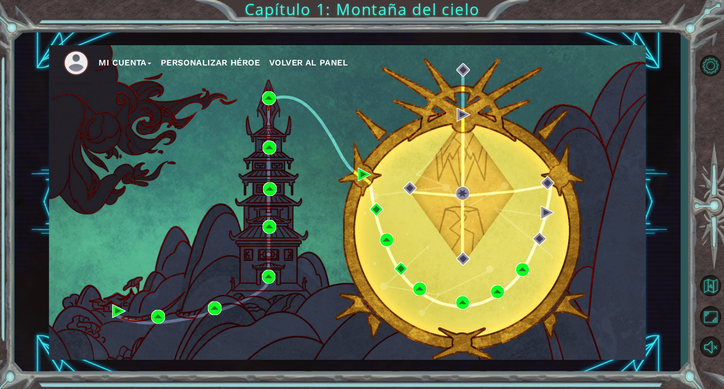
click at [558, 288] on div "Mi Cuenta Personalizar héroe Volver al panel" at bounding box center [347, 202] width 597 height 315
